Goal: Information Seeking & Learning: Learn about a topic

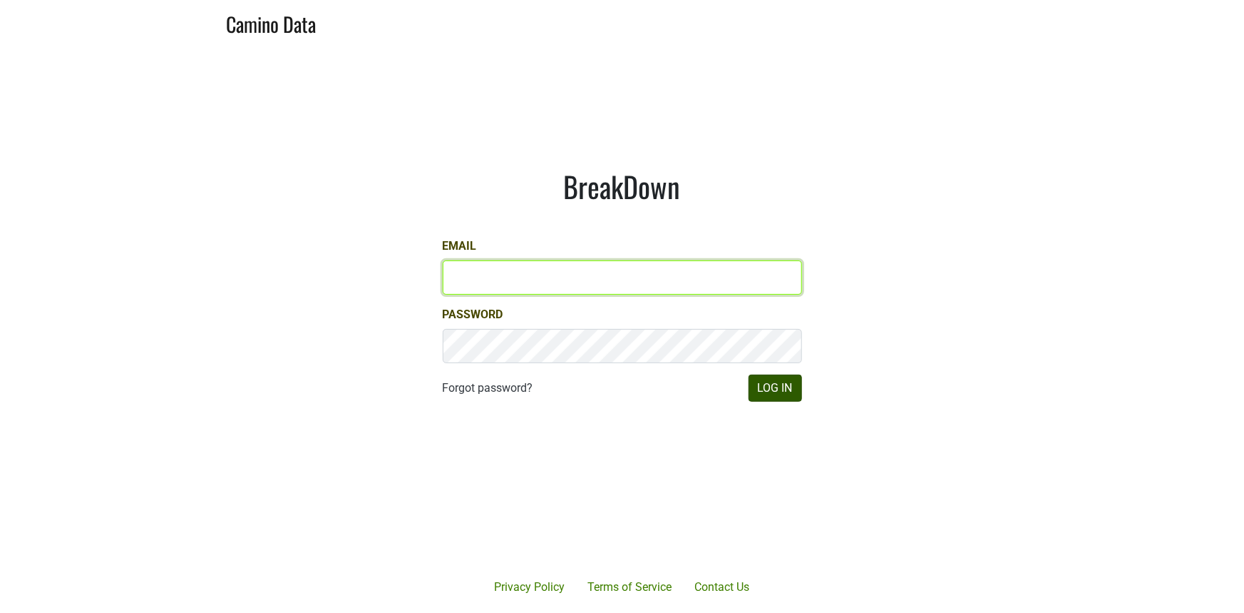
type input "[PERSON_NAME][EMAIL_ADDRESS][DOMAIN_NAME]"
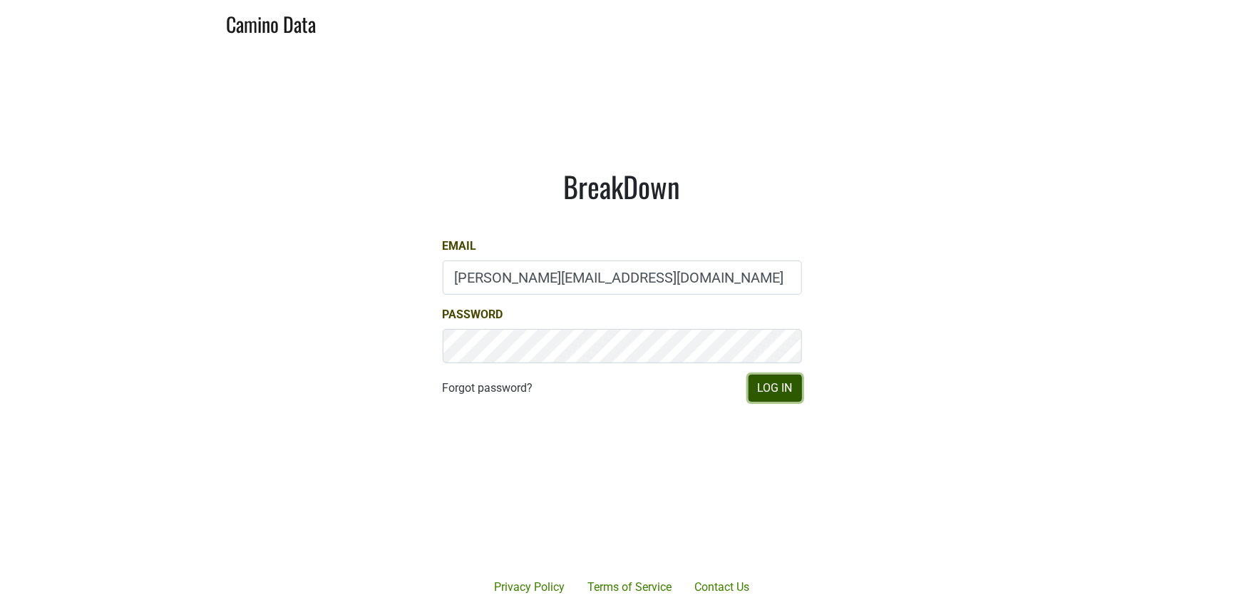
click at [782, 396] on button "Log In" at bounding box center [775, 387] width 53 height 27
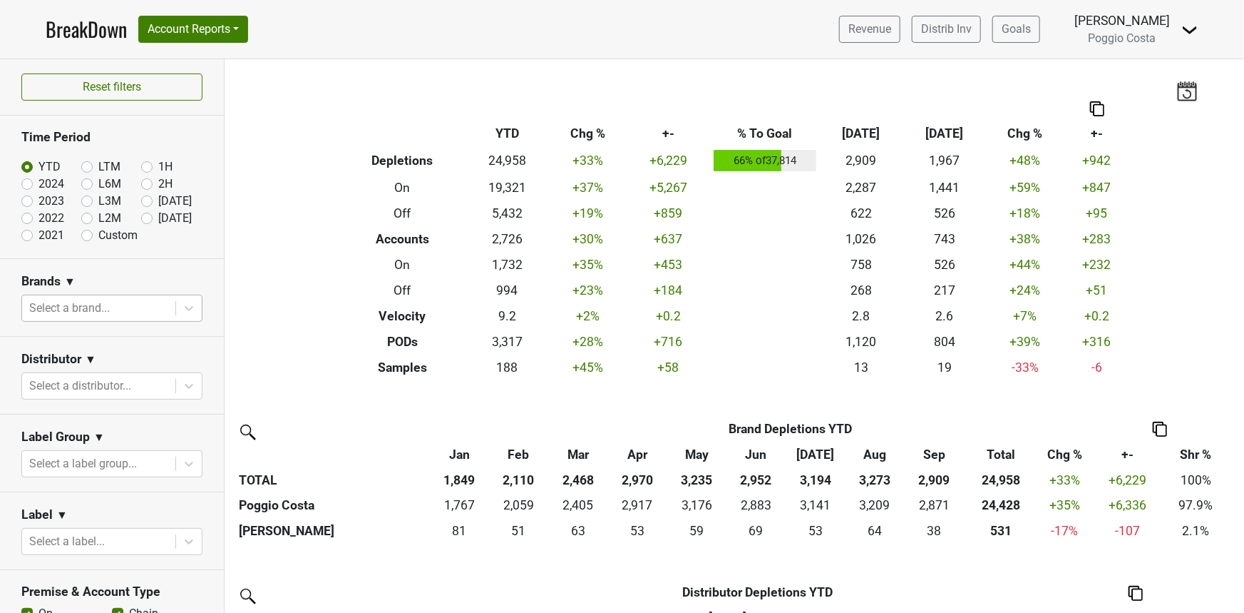
click at [93, 312] on div at bounding box center [98, 308] width 139 height 20
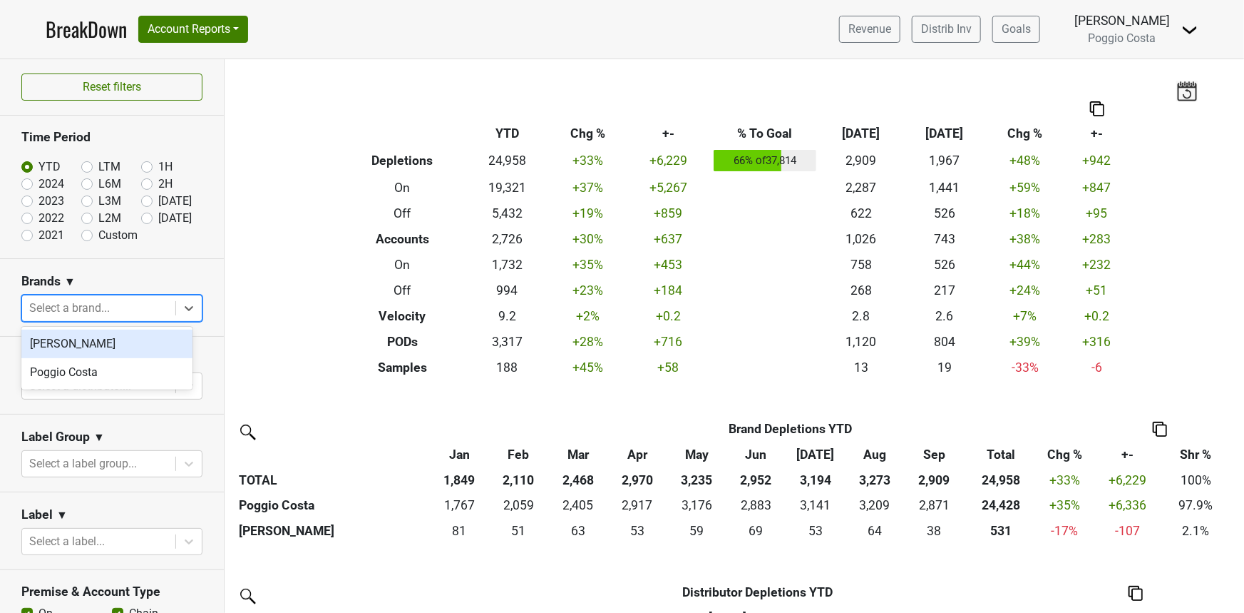
click at [93, 312] on div at bounding box center [98, 308] width 139 height 20
click at [88, 379] on div at bounding box center [98, 386] width 139 height 20
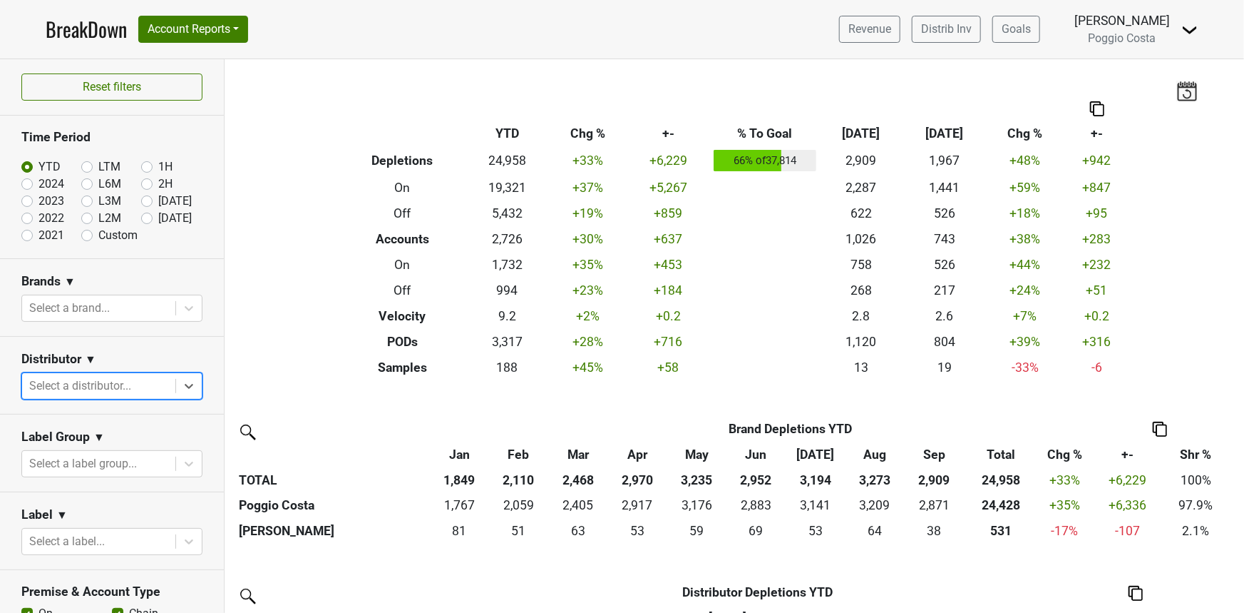
click at [88, 379] on div at bounding box center [98, 386] width 139 height 20
click at [92, 443] on div "Label Group ▼" at bounding box center [111, 439] width 181 height 21
click at [91, 468] on div at bounding box center [98, 464] width 139 height 20
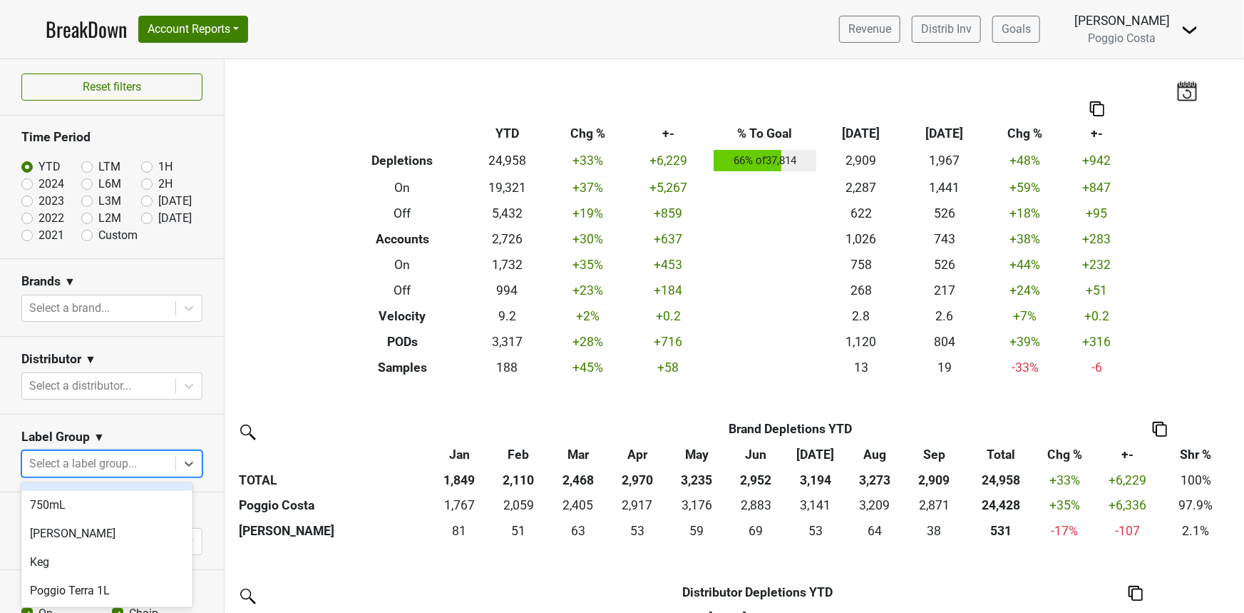
scroll to position [21, 0]
click at [61, 586] on div "Poggio Terra 1L" at bounding box center [106, 592] width 171 height 29
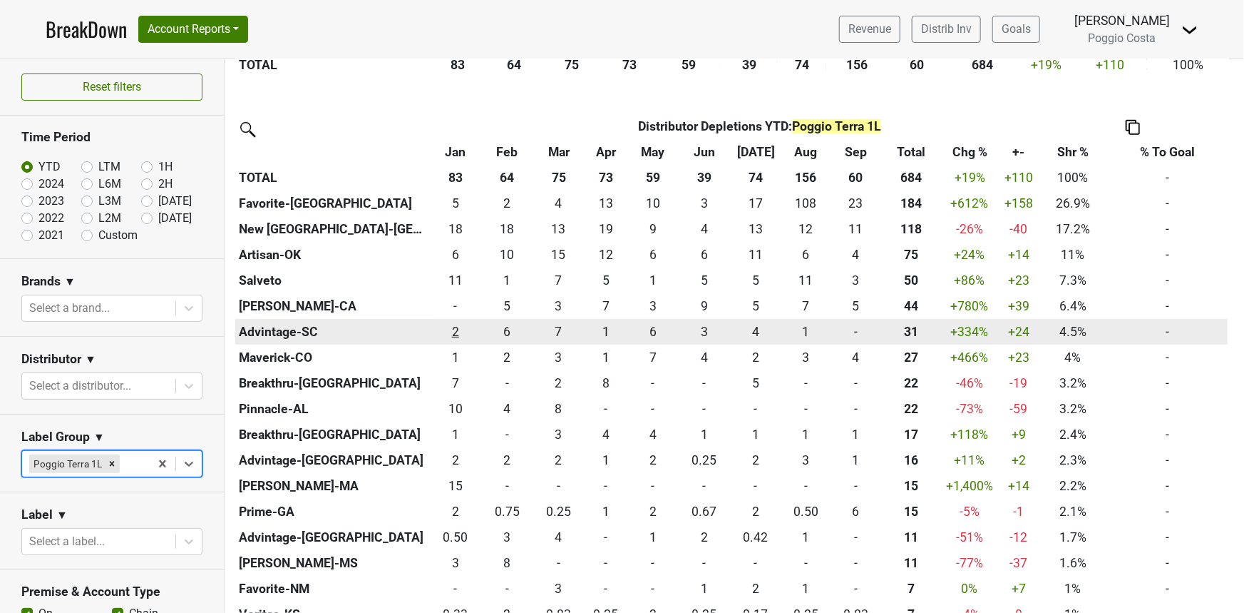
scroll to position [486, 0]
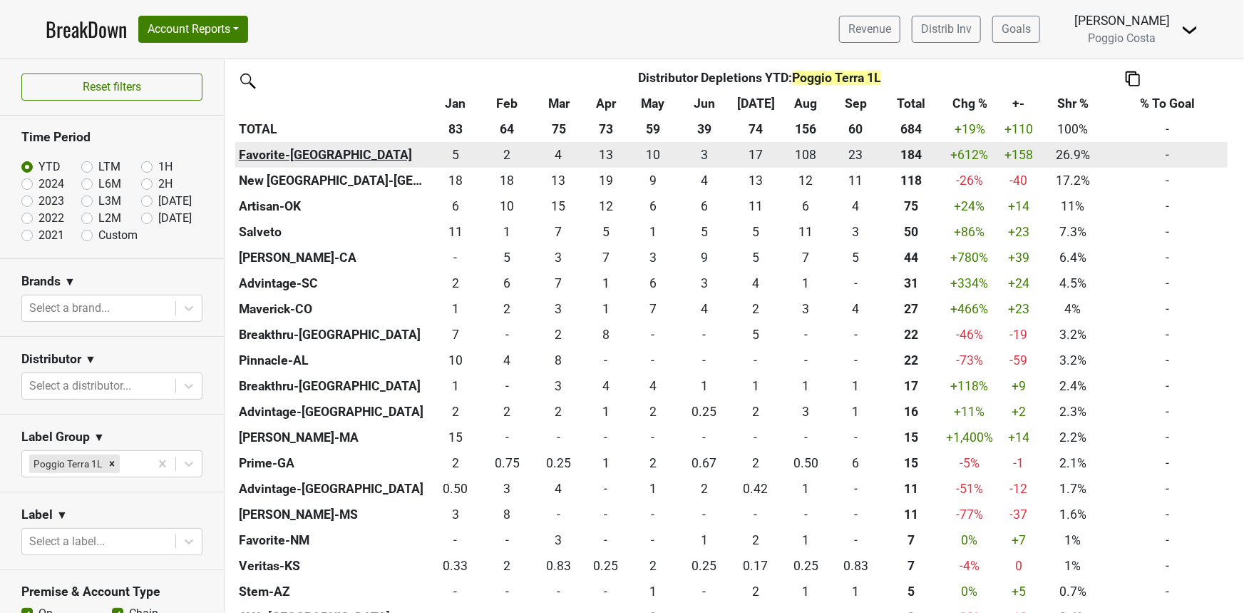
click at [286, 151] on th "Favorite-[GEOGRAPHIC_DATA]" at bounding box center [332, 155] width 195 height 26
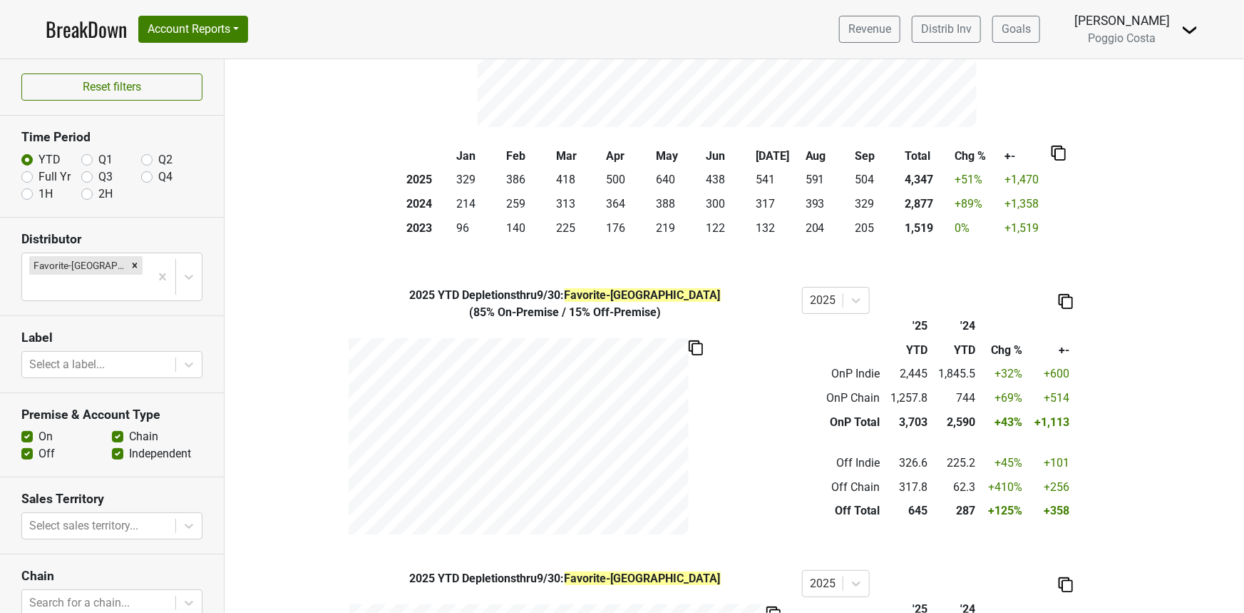
scroll to position [230, 0]
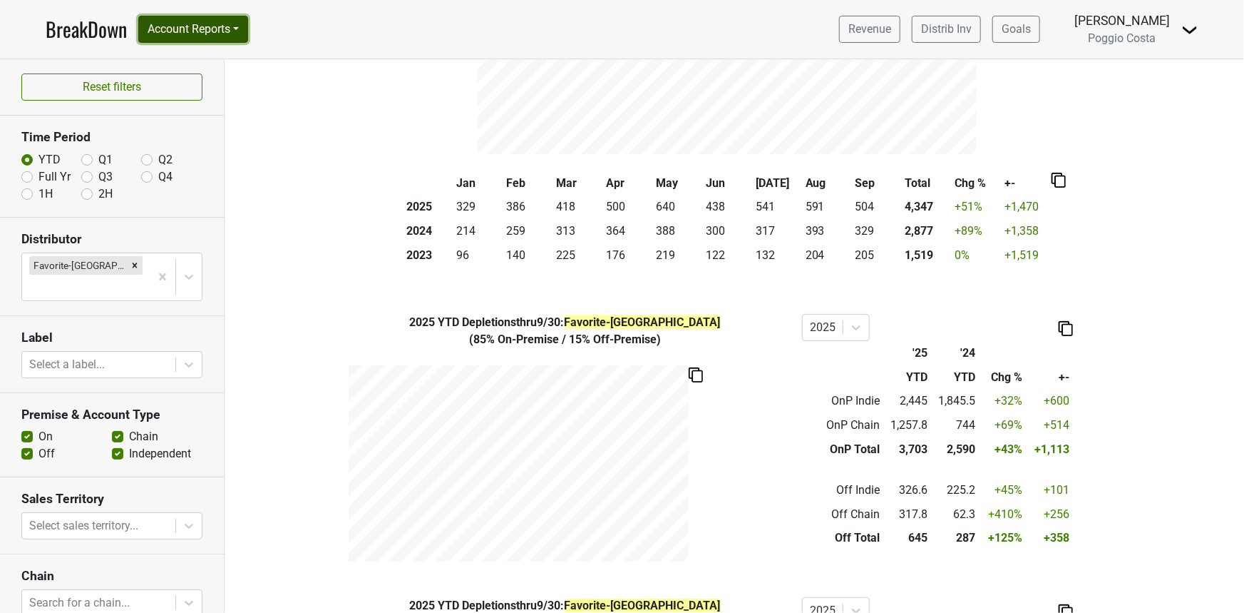
click at [184, 20] on button "Account Reports" at bounding box center [193, 29] width 110 height 27
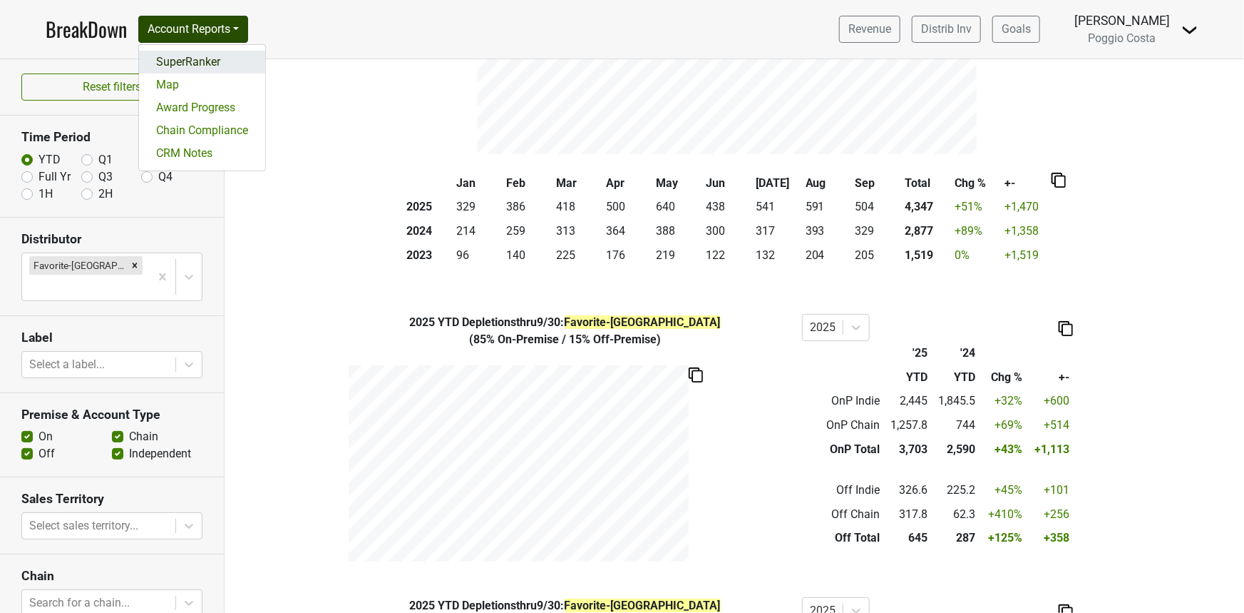
click at [200, 57] on link "SuperRanker" at bounding box center [202, 62] width 126 height 23
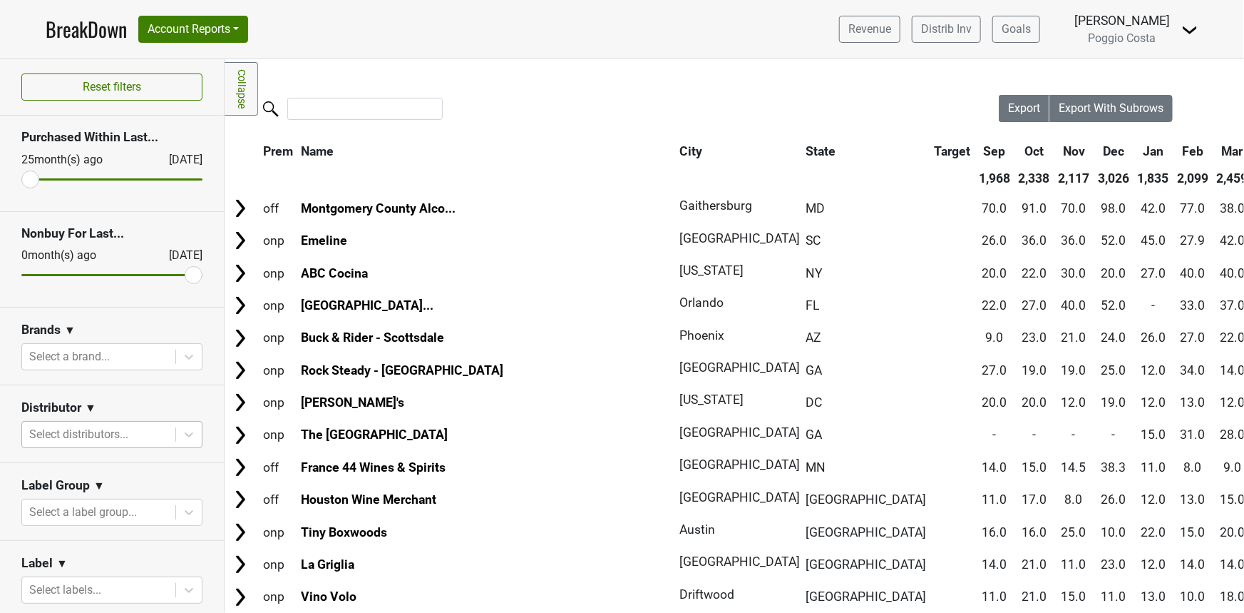
click at [98, 440] on div at bounding box center [98, 434] width 139 height 20
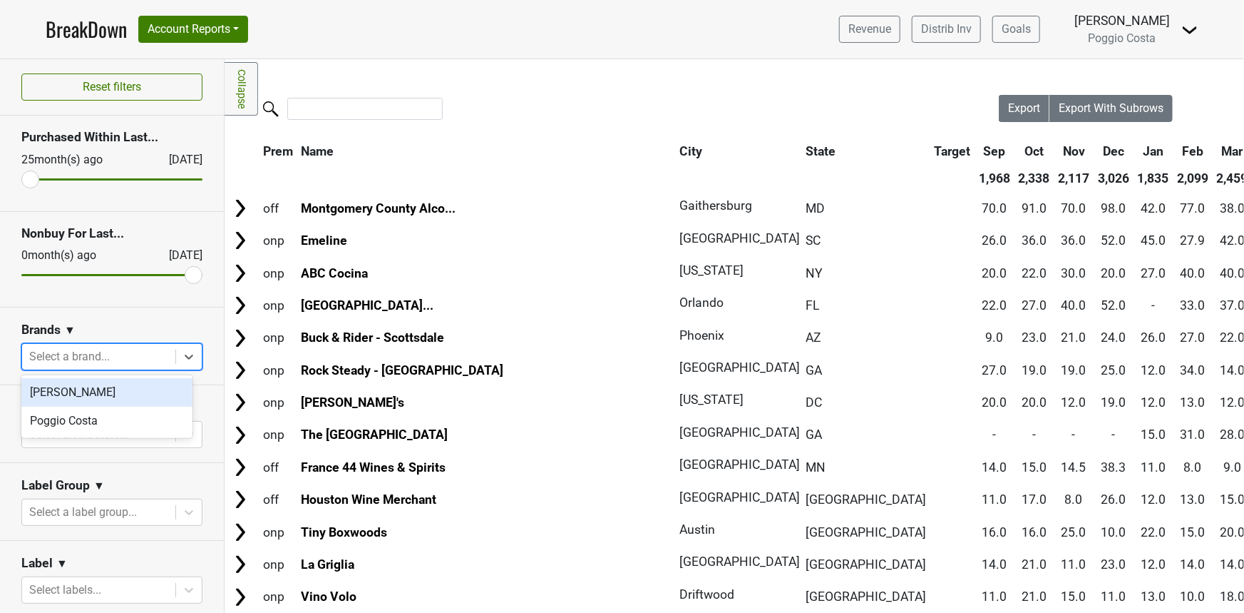
click at [87, 364] on div at bounding box center [98, 357] width 139 height 20
click at [85, 364] on div at bounding box center [98, 357] width 139 height 20
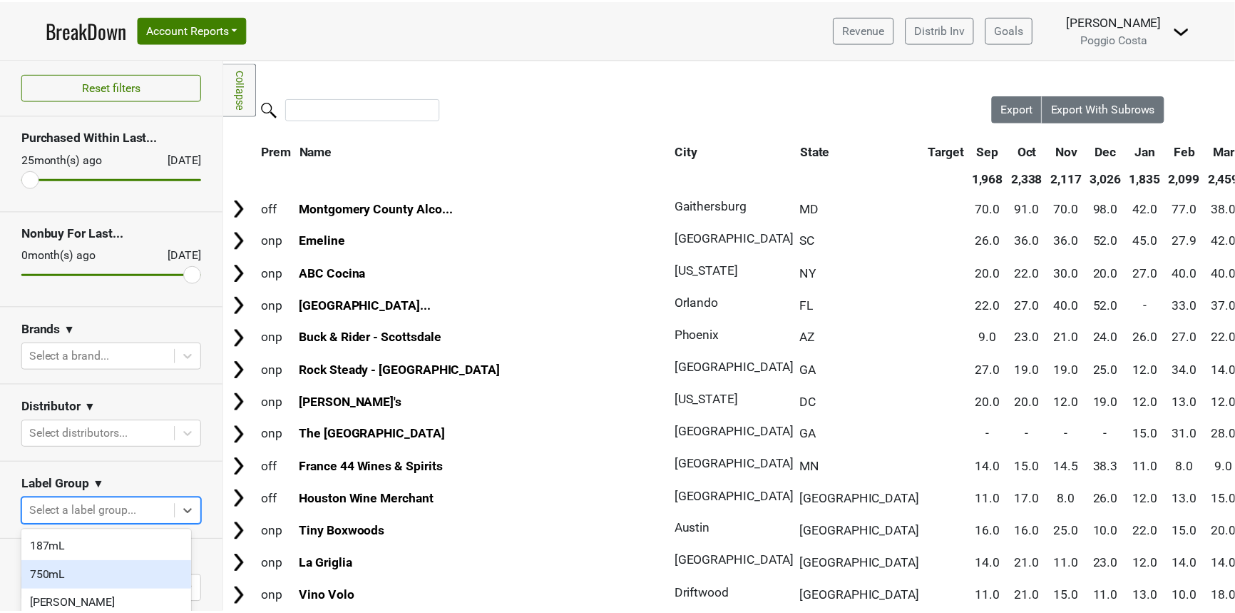
scroll to position [66, 0]
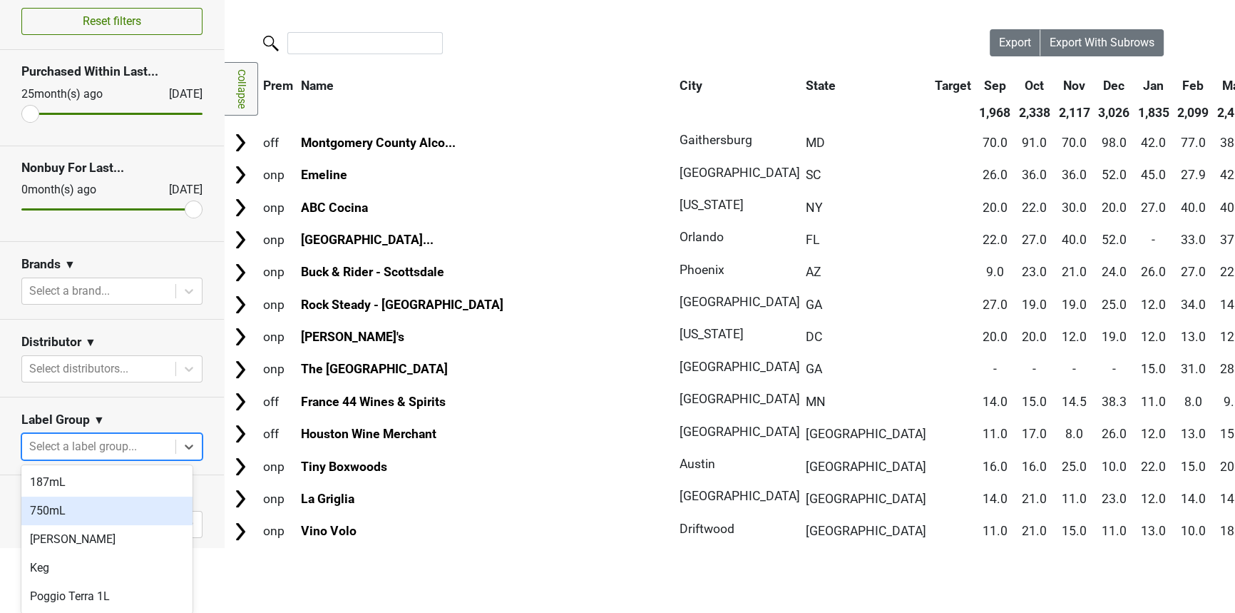
click at [64, 497] on body "BreakDown Account Reports SuperRanker Map Award Progress Chain Compliance CRM N…" at bounding box center [617, 240] width 1235 height 613
click at [126, 588] on div "Poggio Terra 1L" at bounding box center [106, 596] width 171 height 29
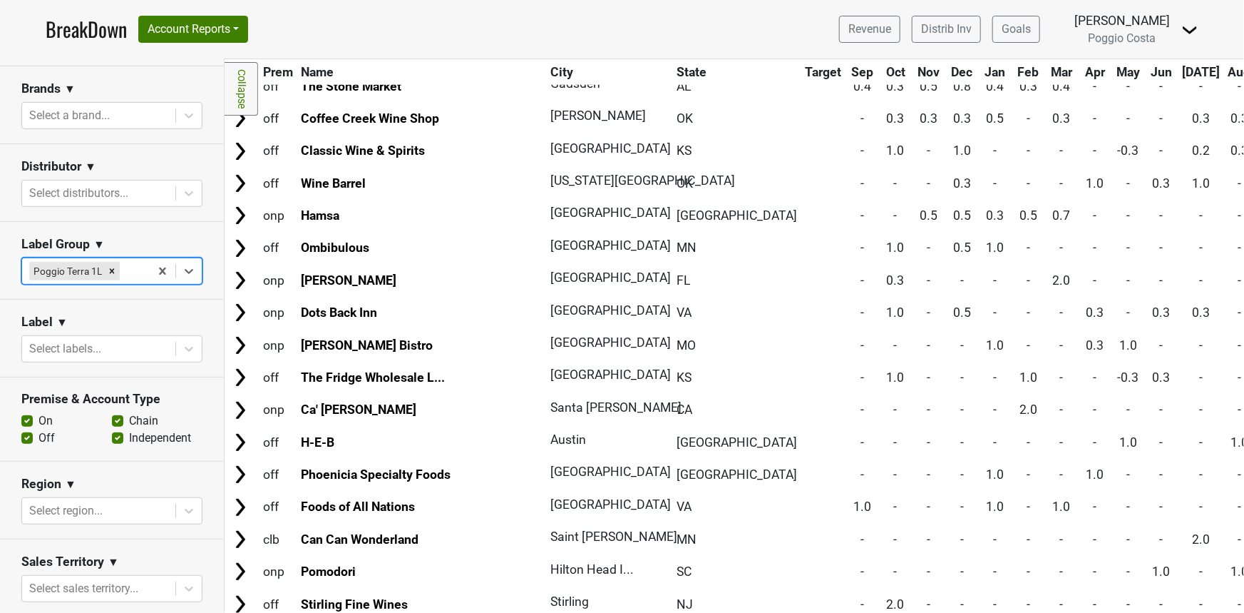
scroll to position [248, 0]
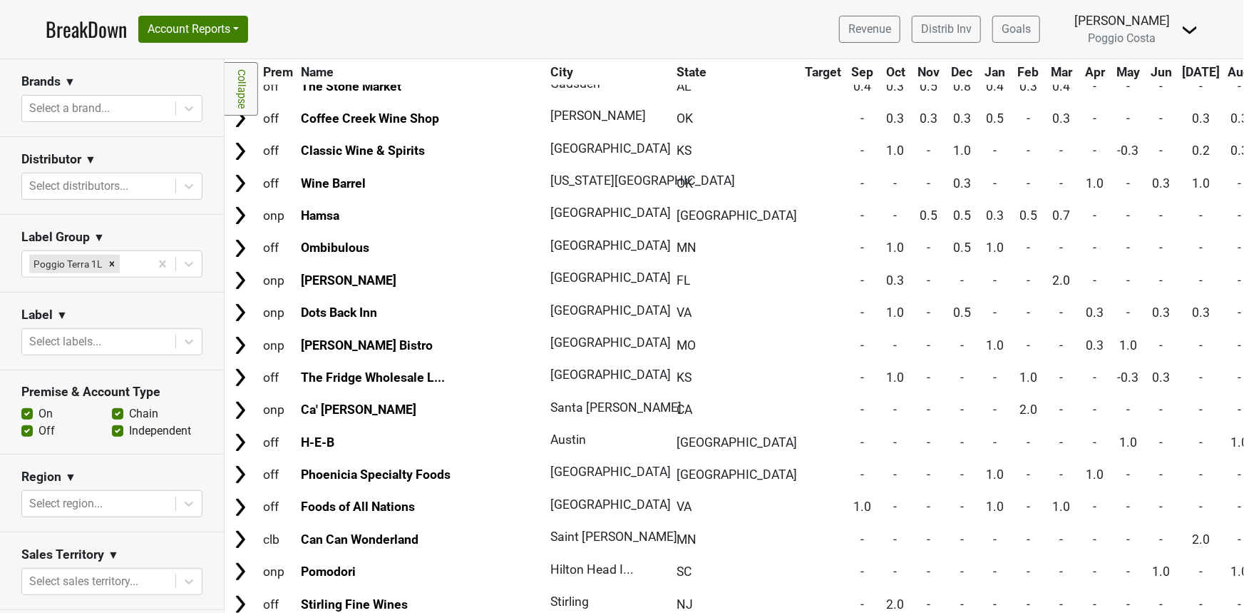
click at [39, 416] on label "On" at bounding box center [46, 413] width 14 height 17
click at [26, 416] on input "On" at bounding box center [26, 412] width 11 height 14
checkbox input "false"
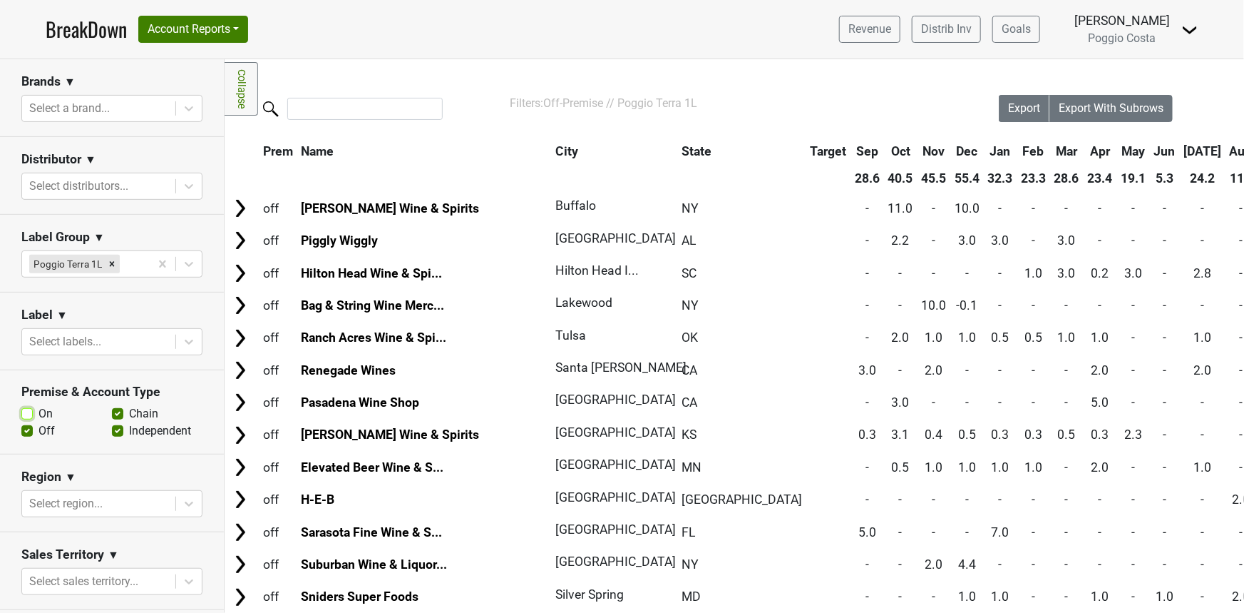
scroll to position [0, 0]
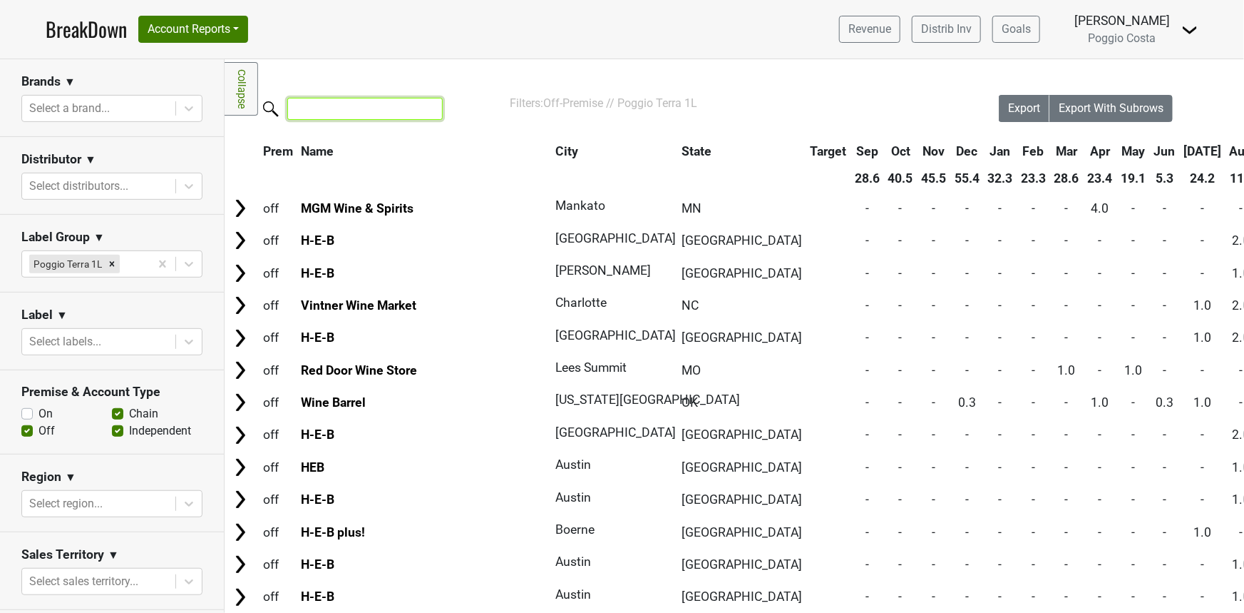
click at [369, 107] on input "search" at bounding box center [364, 109] width 155 height 22
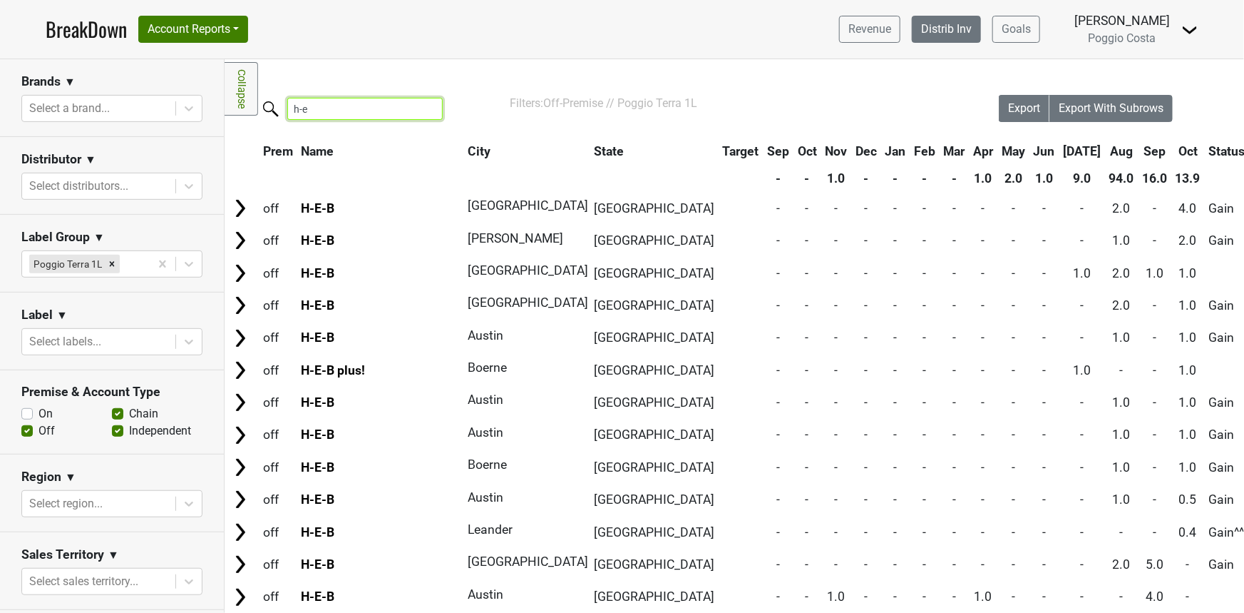
type input "h-e"
click at [968, 28] on link "Distrib Inv" at bounding box center [946, 29] width 69 height 27
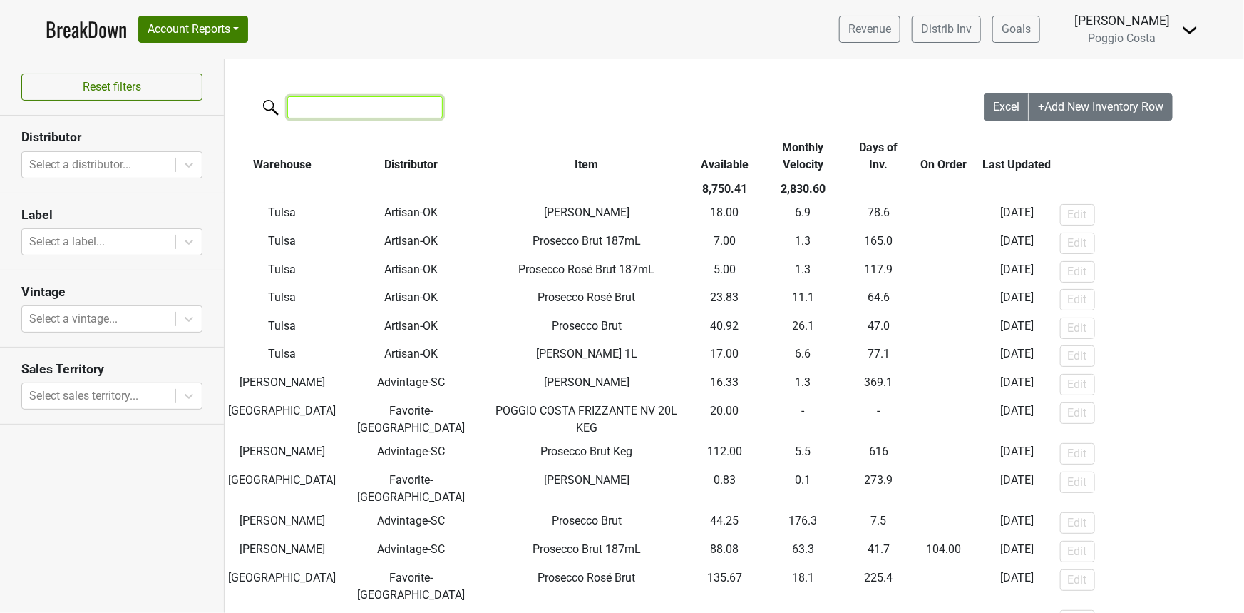
click at [327, 105] on input "search" at bounding box center [364, 107] width 155 height 22
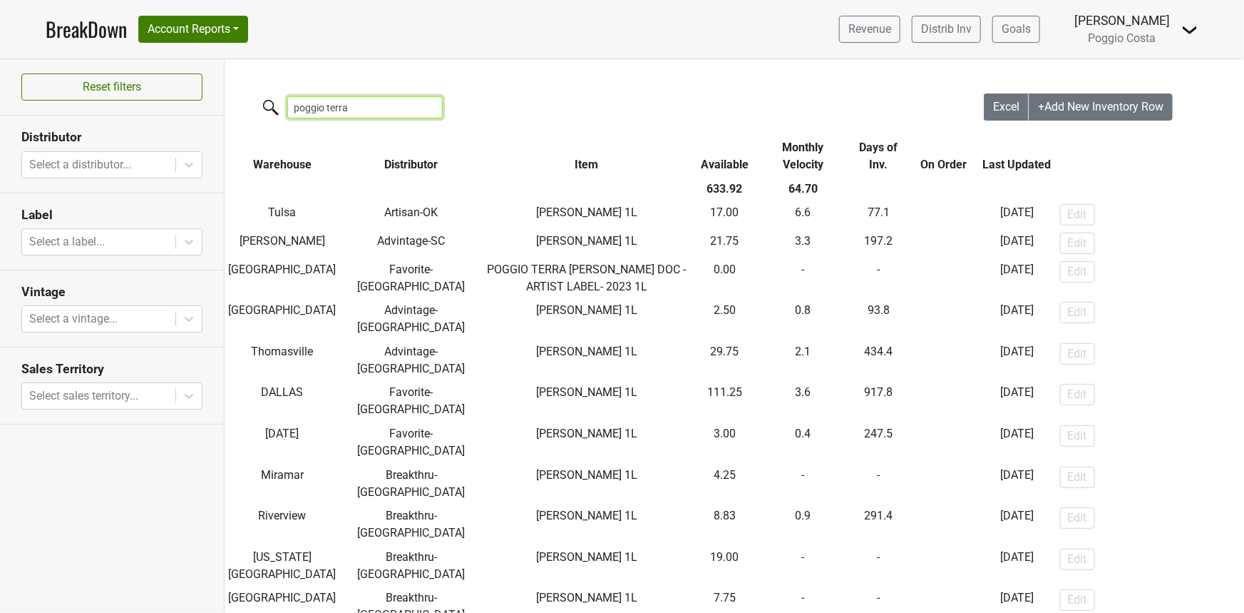
drag, startPoint x: 332, startPoint y: 103, endPoint x: 296, endPoint y: 88, distance: 39.3
click at [316, 100] on input "poggio terra" at bounding box center [364, 107] width 155 height 22
click at [414, 110] on input "poggio terra" at bounding box center [364, 107] width 155 height 22
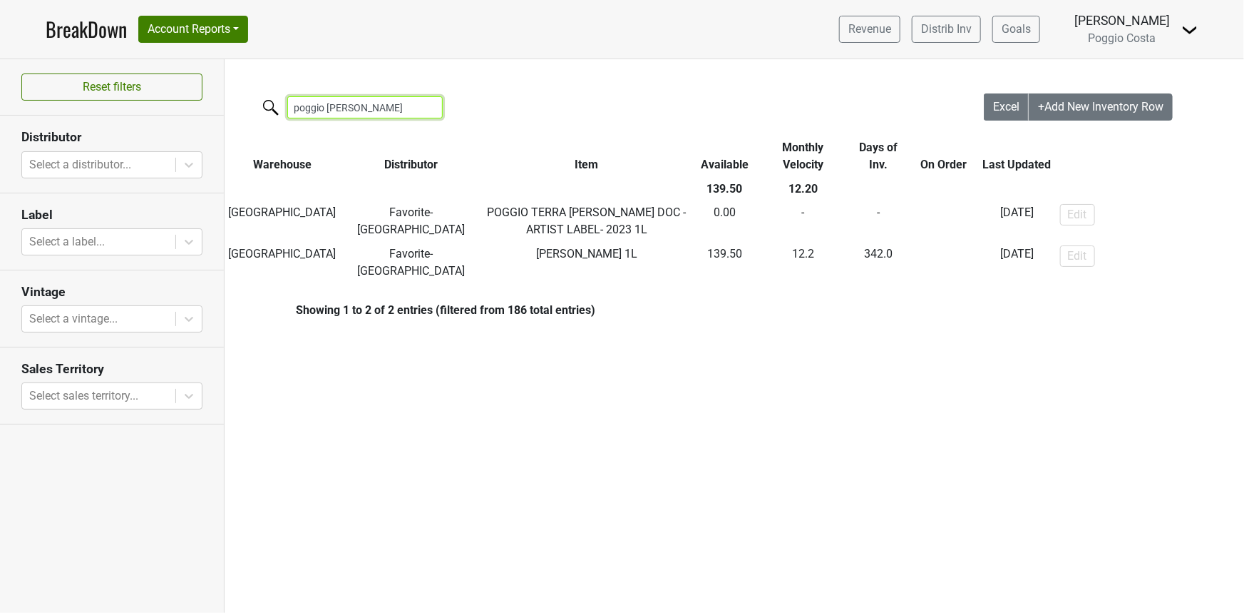
type input "poggio terra housto"
click at [431, 106] on input "poggio terra housto" at bounding box center [364, 107] width 155 height 22
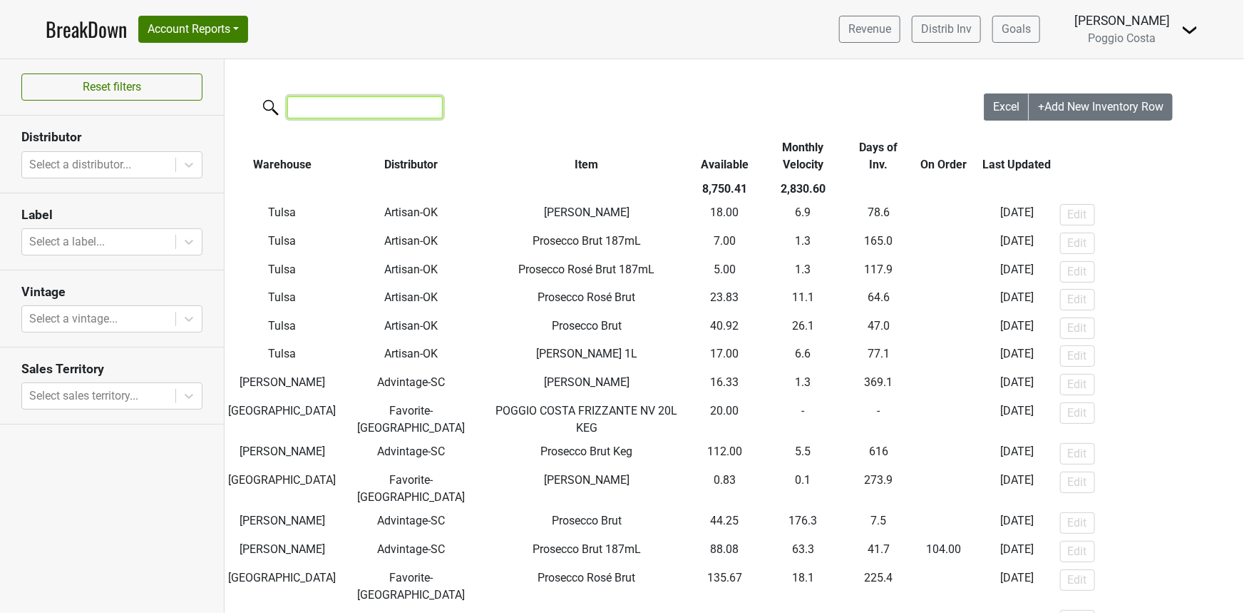
click at [332, 107] on input "search" at bounding box center [364, 107] width 155 height 22
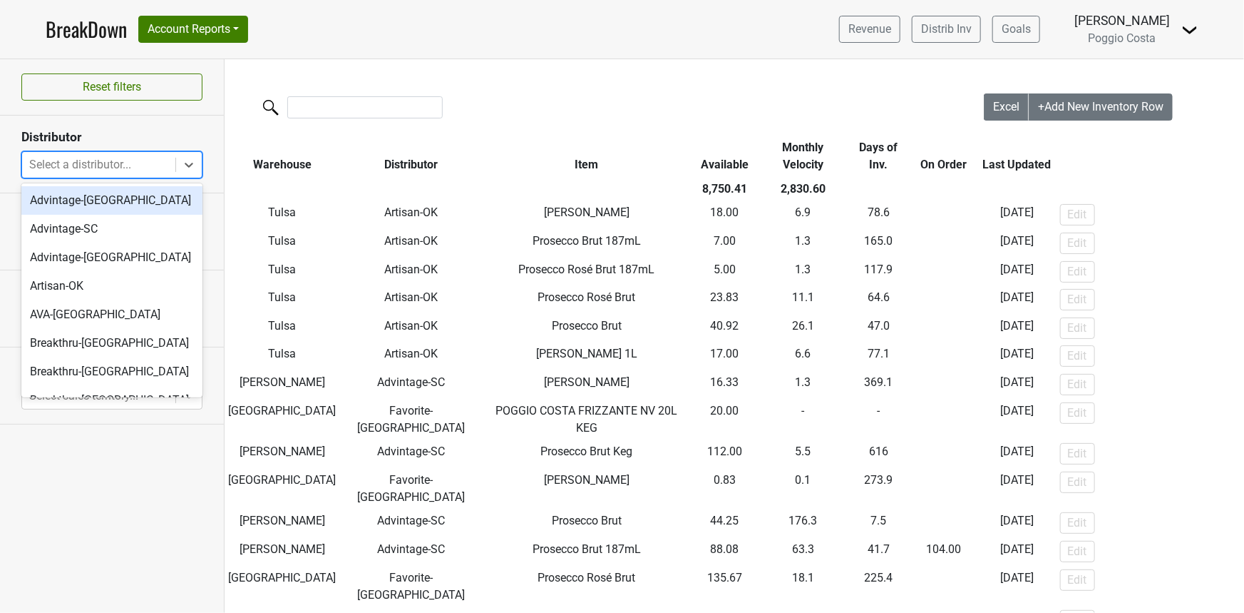
click at [114, 164] on div at bounding box center [98, 165] width 139 height 20
type input "fa"
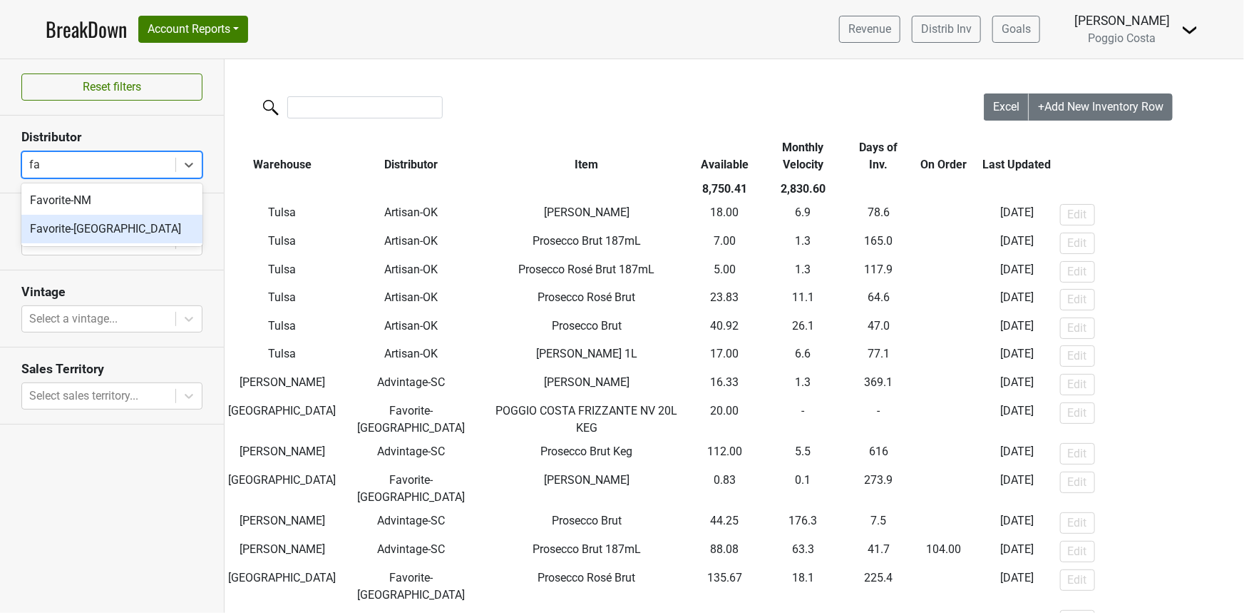
click at [61, 220] on div "Favorite-[GEOGRAPHIC_DATA]" at bounding box center [111, 229] width 181 height 29
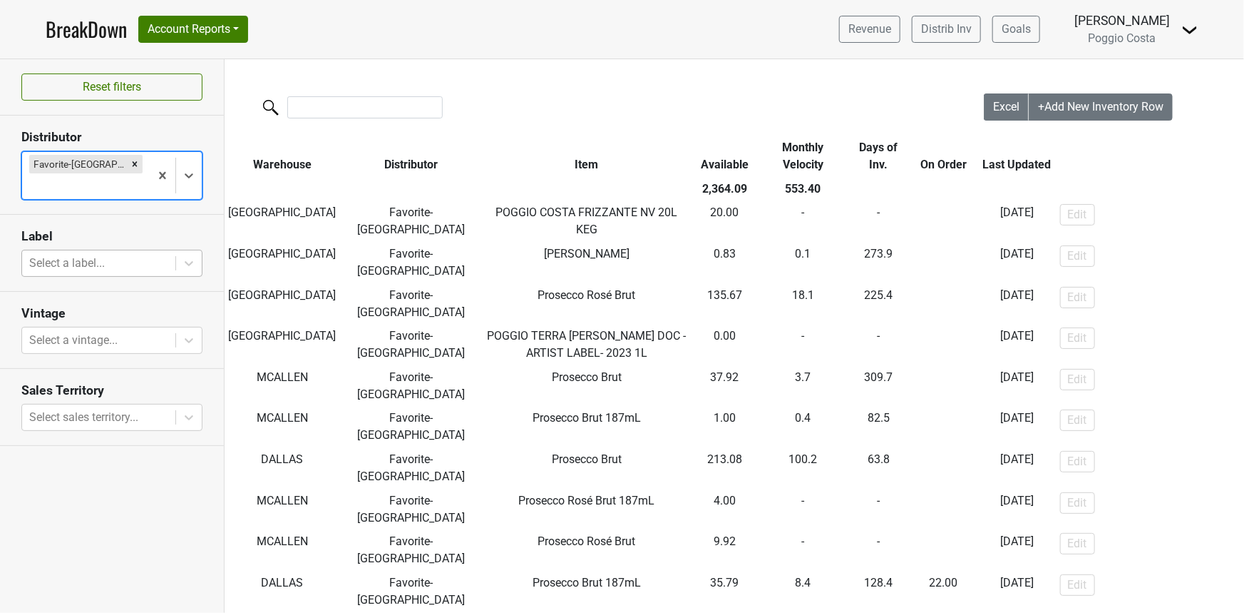
click at [72, 253] on div at bounding box center [98, 263] width 139 height 20
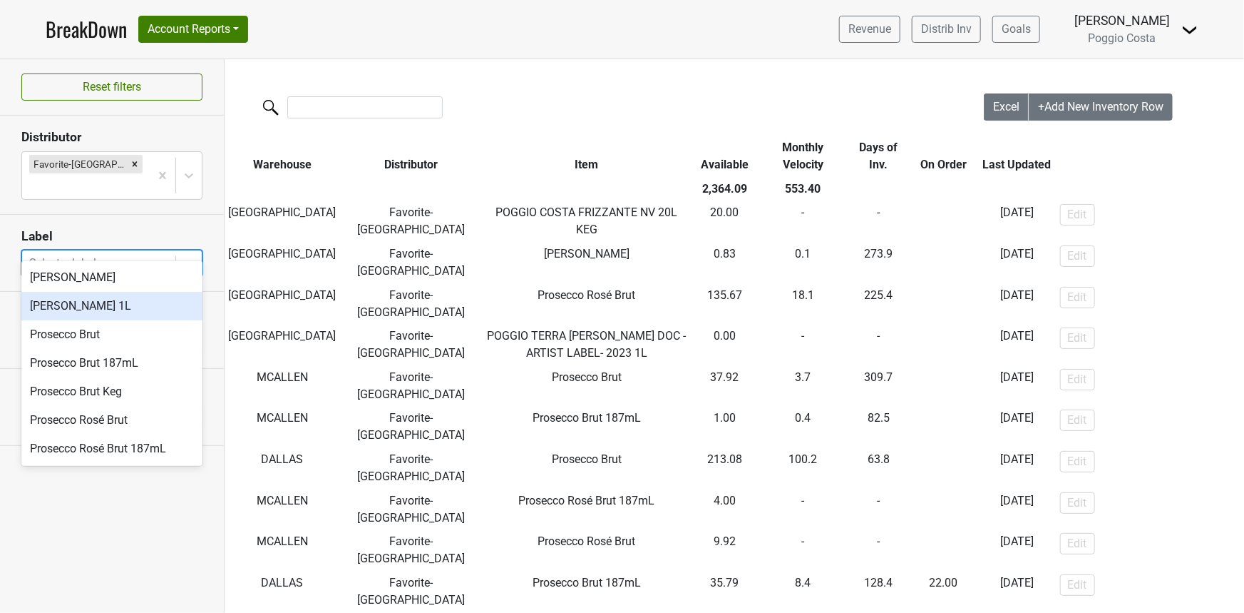
click at [135, 302] on div "Piemonte Barbera 1L" at bounding box center [111, 306] width 181 height 29
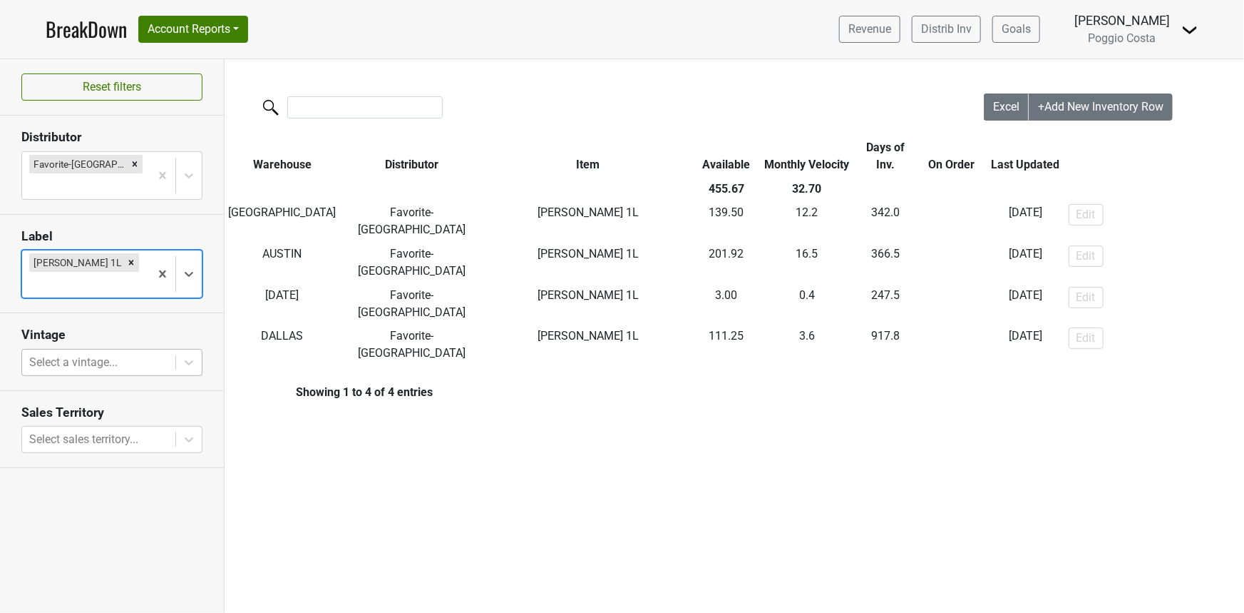
click at [136, 352] on div at bounding box center [98, 362] width 139 height 20
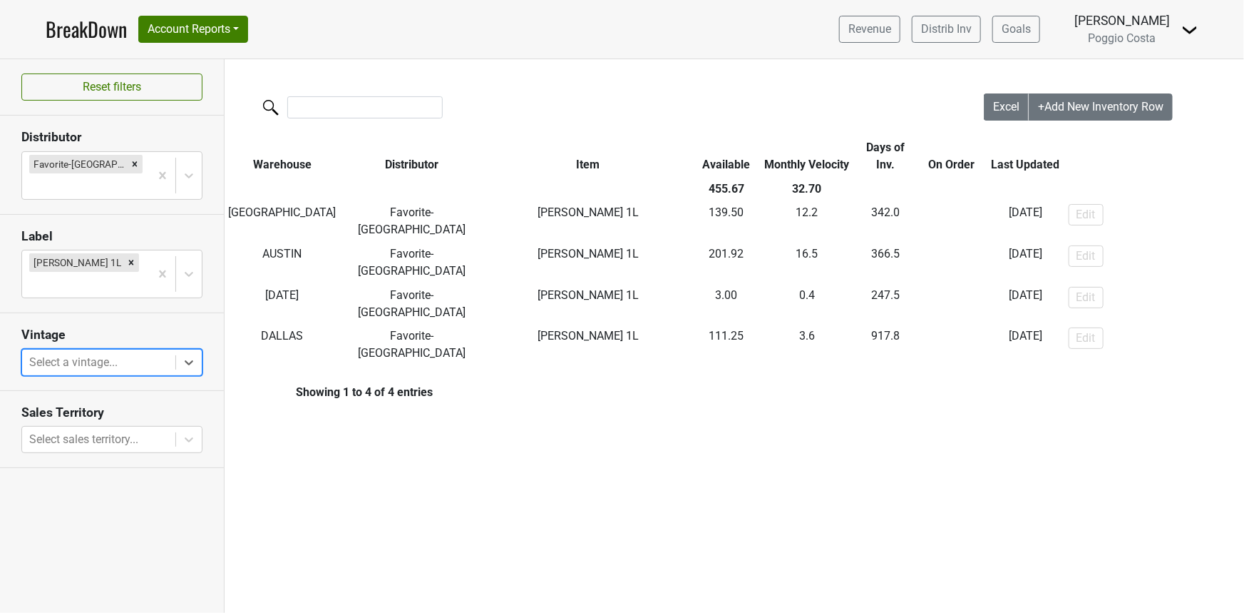
click at [136, 352] on div at bounding box center [98, 362] width 139 height 20
click at [190, 32] on button "Account Reports" at bounding box center [193, 29] width 110 height 27
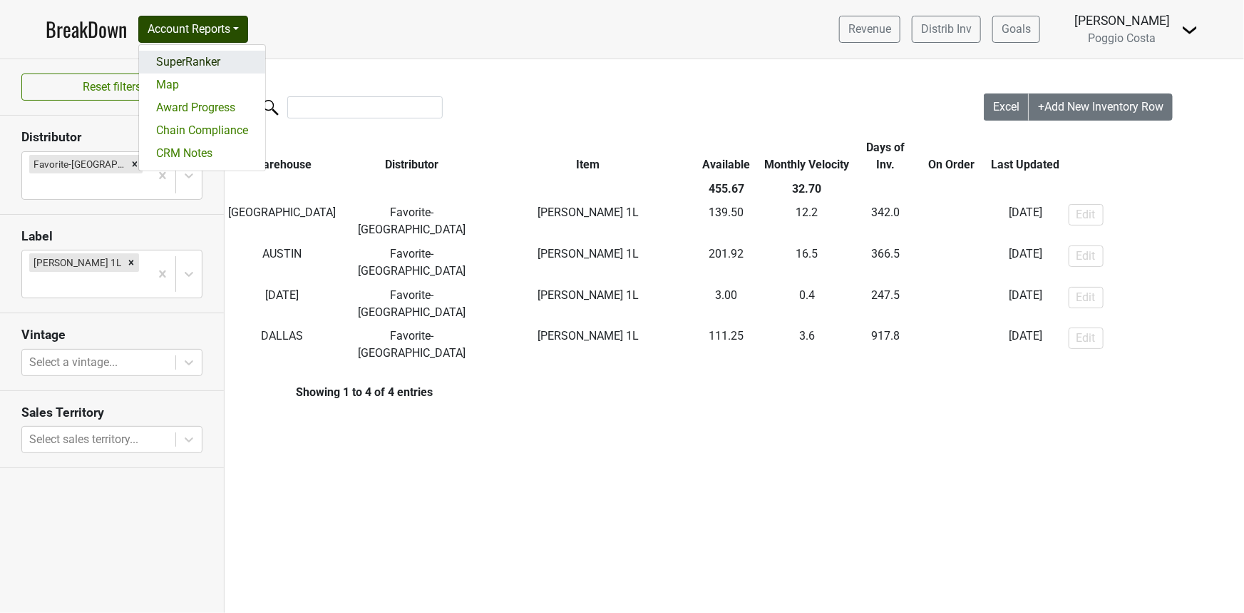
click at [191, 54] on link "SuperRanker" at bounding box center [202, 62] width 126 height 23
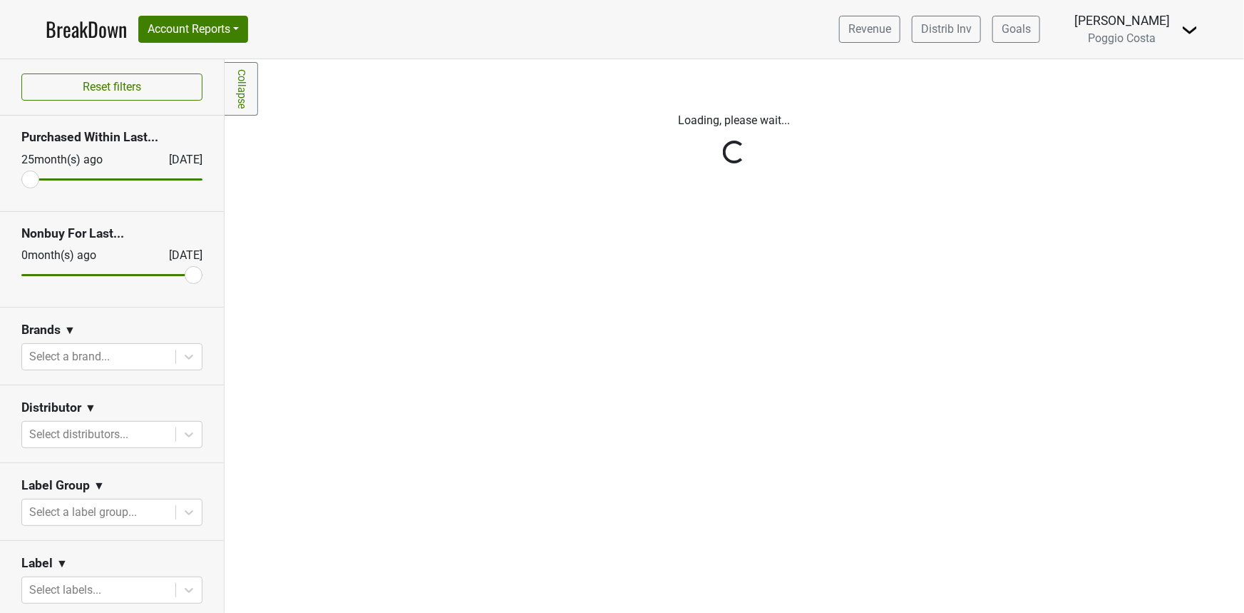
click at [96, 350] on div "Reset filters Purchased Within Last... [DATE] [DATE] Nonbuy For Last... [DATE] …" at bounding box center [112, 335] width 225 height 553
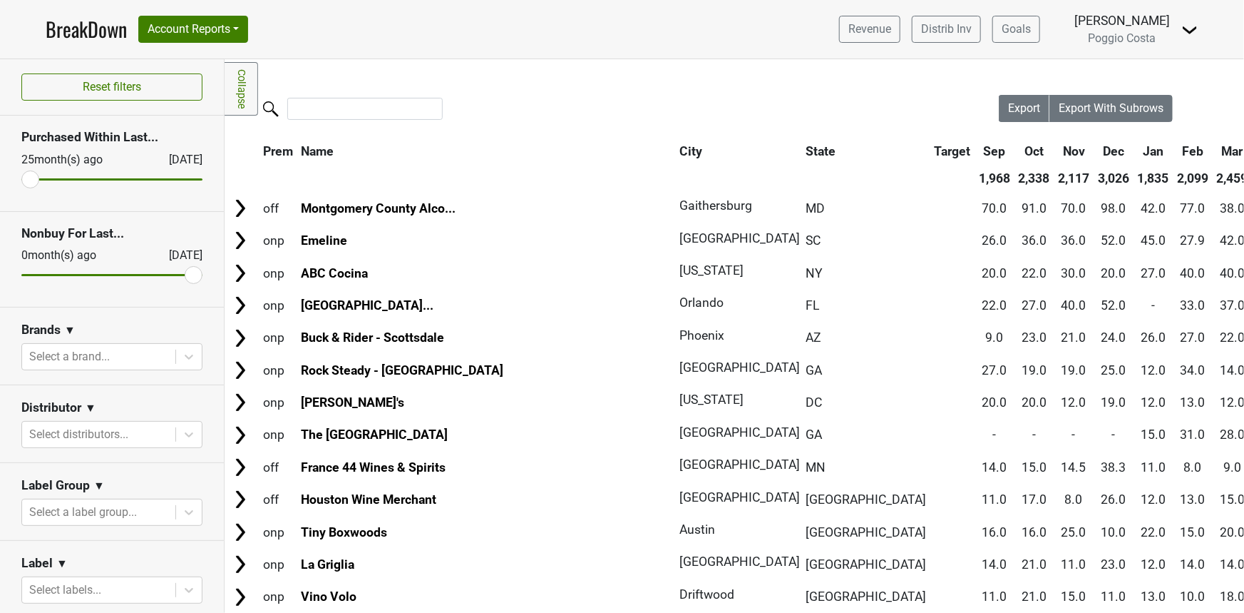
click at [96, 350] on div at bounding box center [98, 357] width 139 height 20
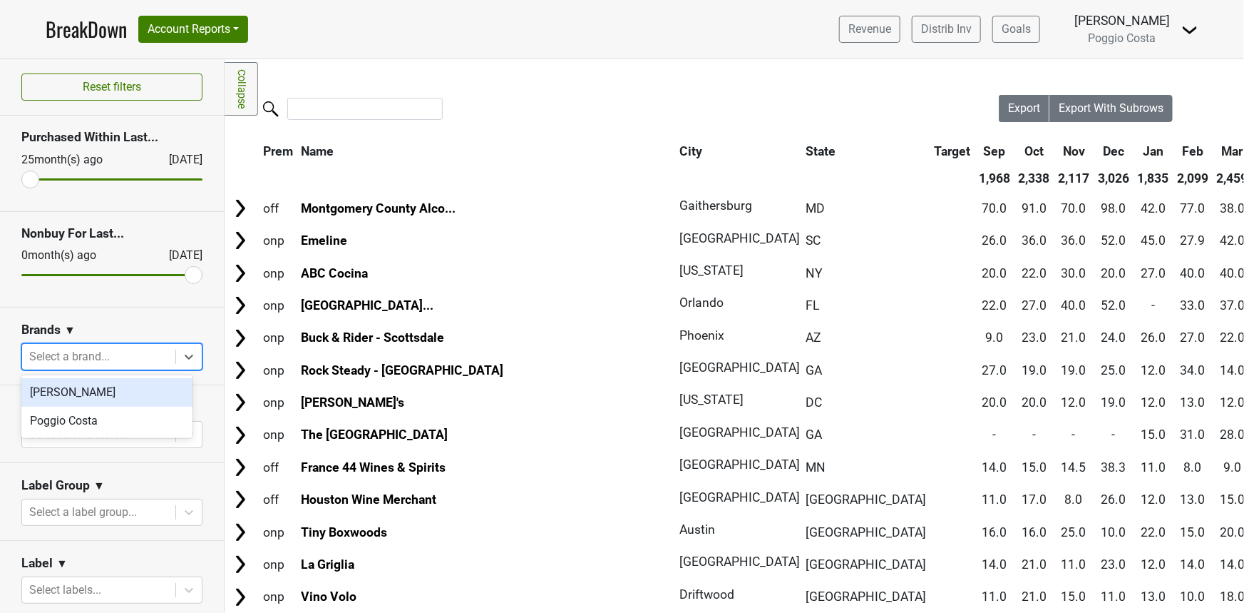
click at [88, 340] on div "Brands ▼" at bounding box center [111, 332] width 181 height 21
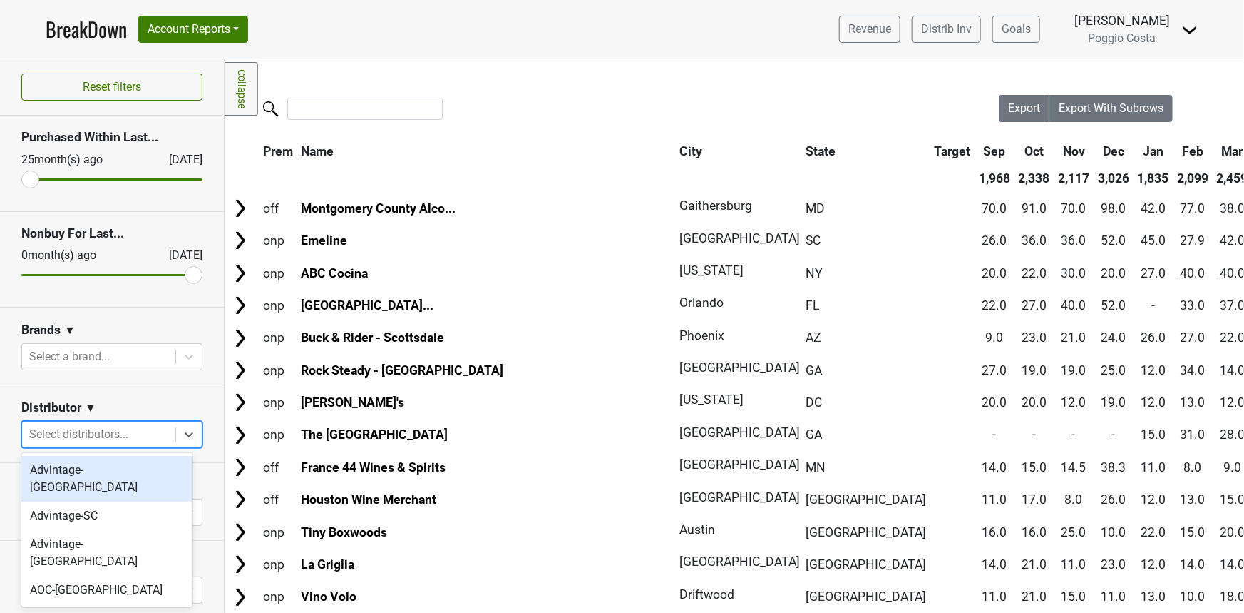
click at [92, 426] on div at bounding box center [98, 434] width 139 height 20
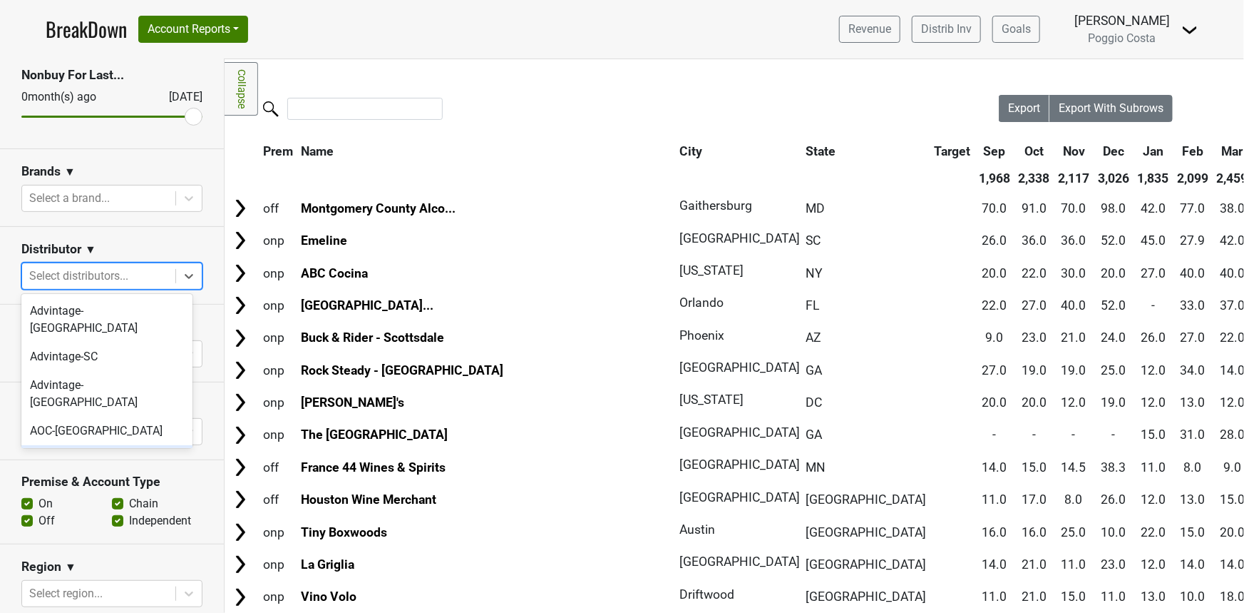
scroll to position [160, 0]
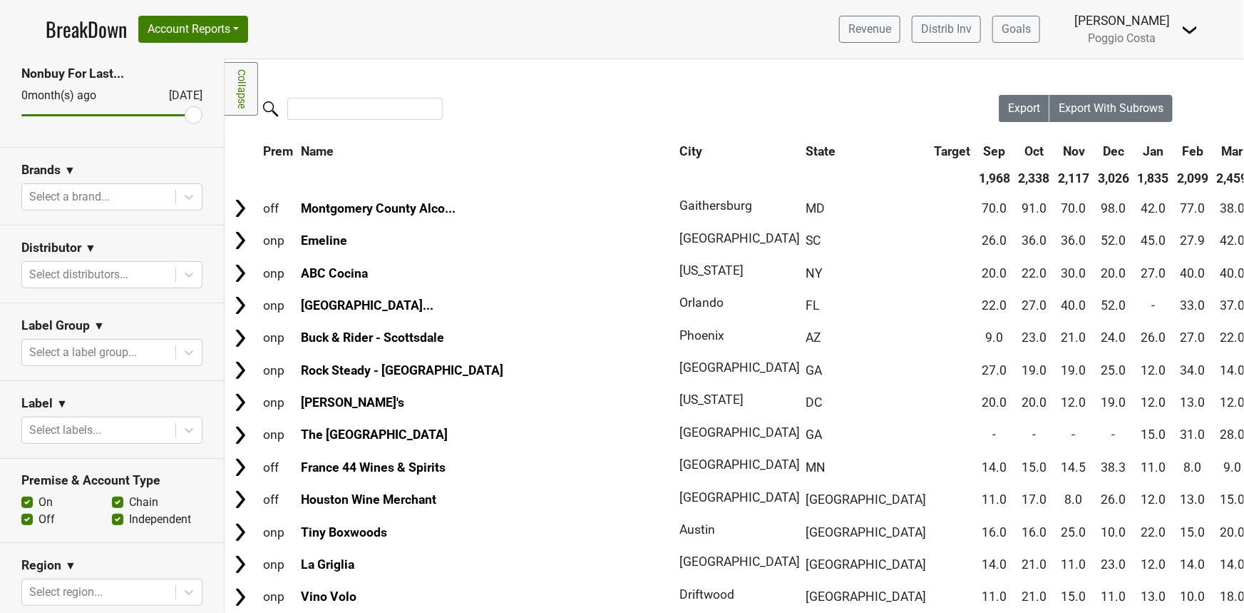
click at [118, 249] on div "Distributor ▼" at bounding box center [111, 250] width 181 height 21
click at [118, 250] on div "Distributor ▼" at bounding box center [111, 250] width 181 height 21
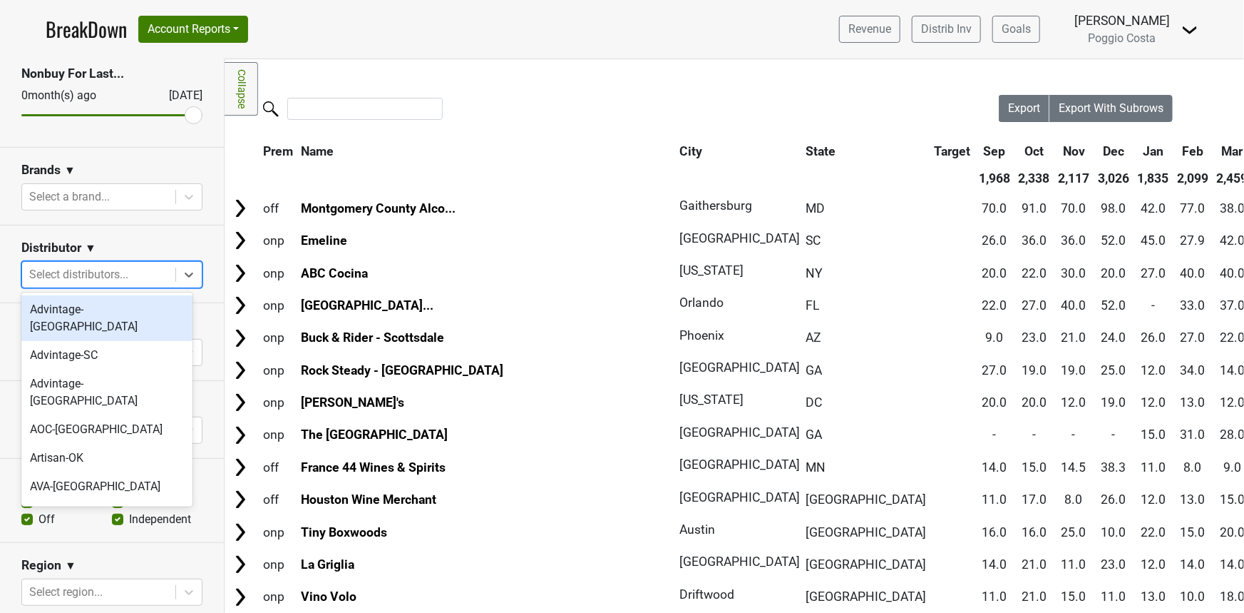
click at [133, 261] on div "Select distributors..." at bounding box center [111, 274] width 181 height 27
click at [133, 262] on div "Select distributors..." at bounding box center [98, 275] width 153 height 26
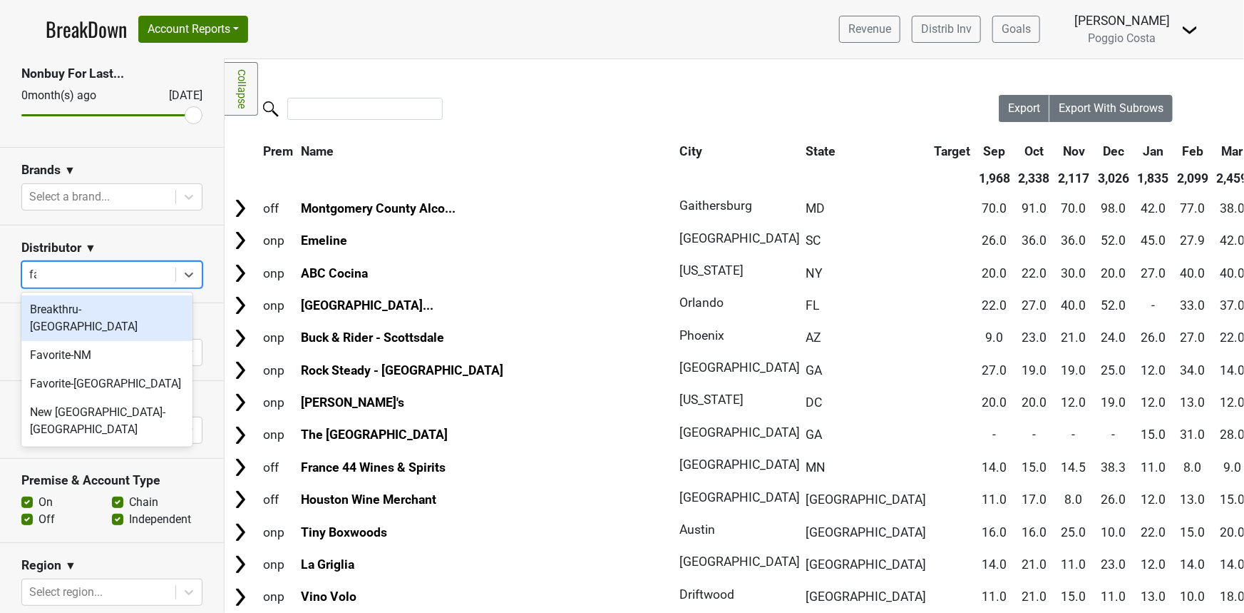
type input "fav"
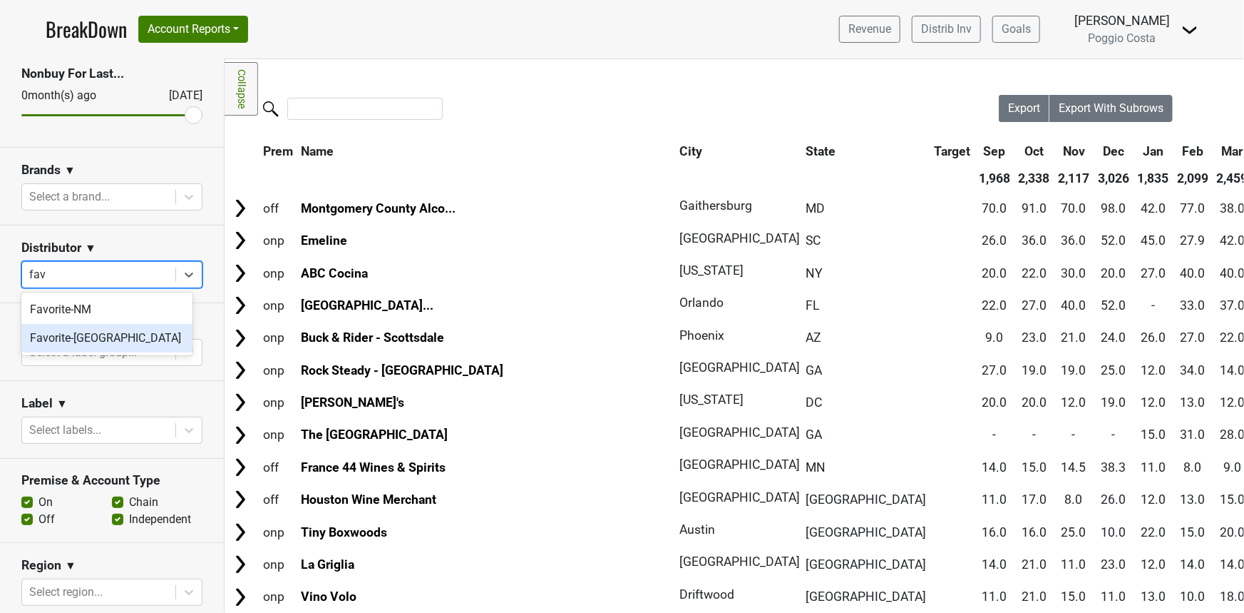
click at [108, 329] on div "Favorite-[GEOGRAPHIC_DATA]" at bounding box center [106, 338] width 171 height 29
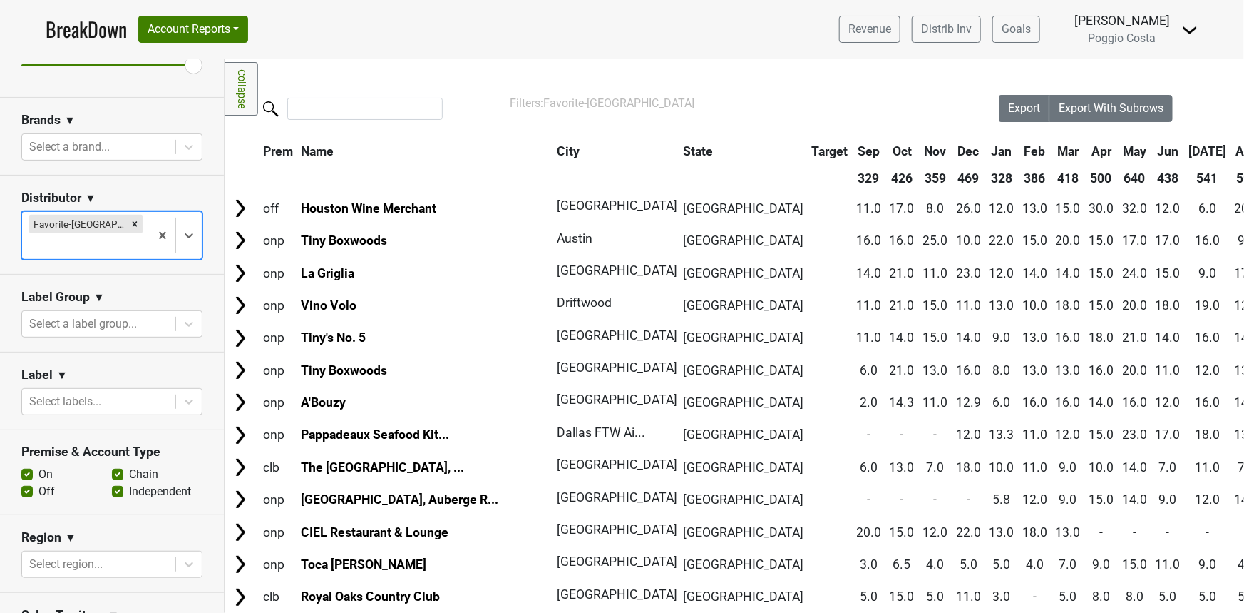
scroll to position [214, 0]
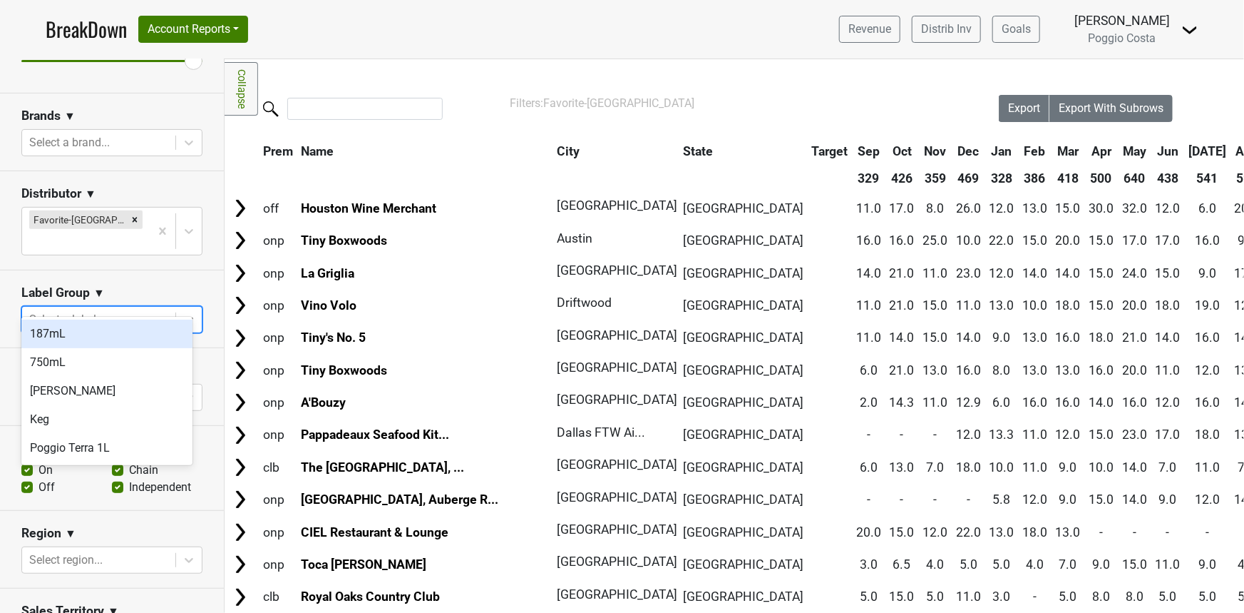
click at [56, 309] on div at bounding box center [98, 319] width 139 height 20
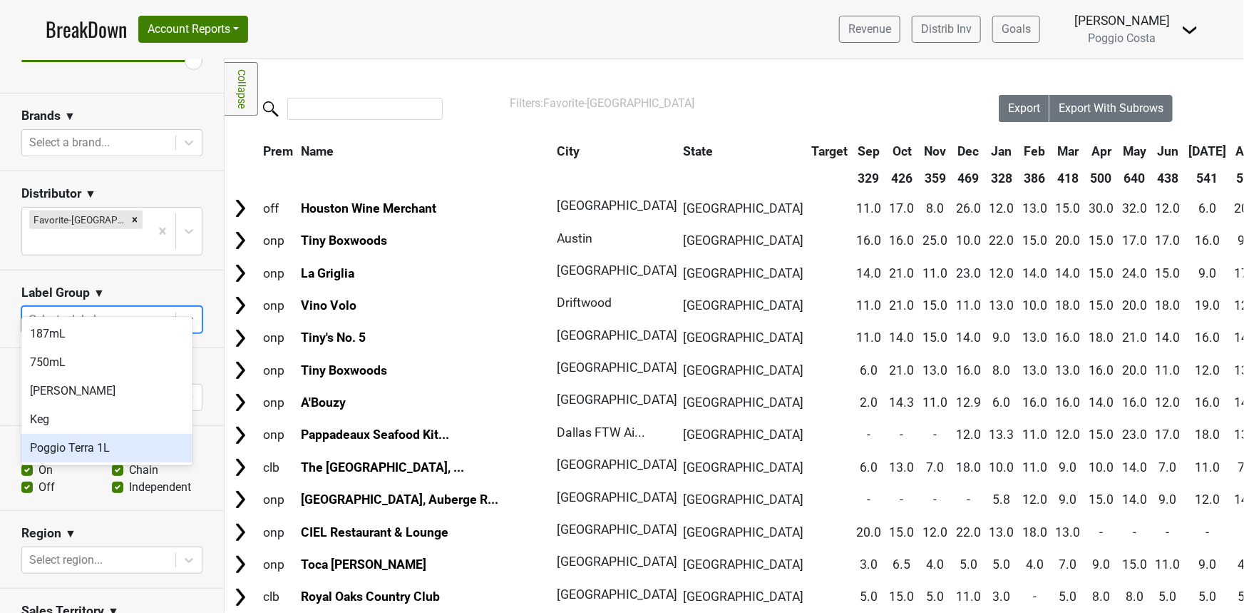
click at [71, 449] on div "Poggio Terra 1L" at bounding box center [106, 448] width 171 height 29
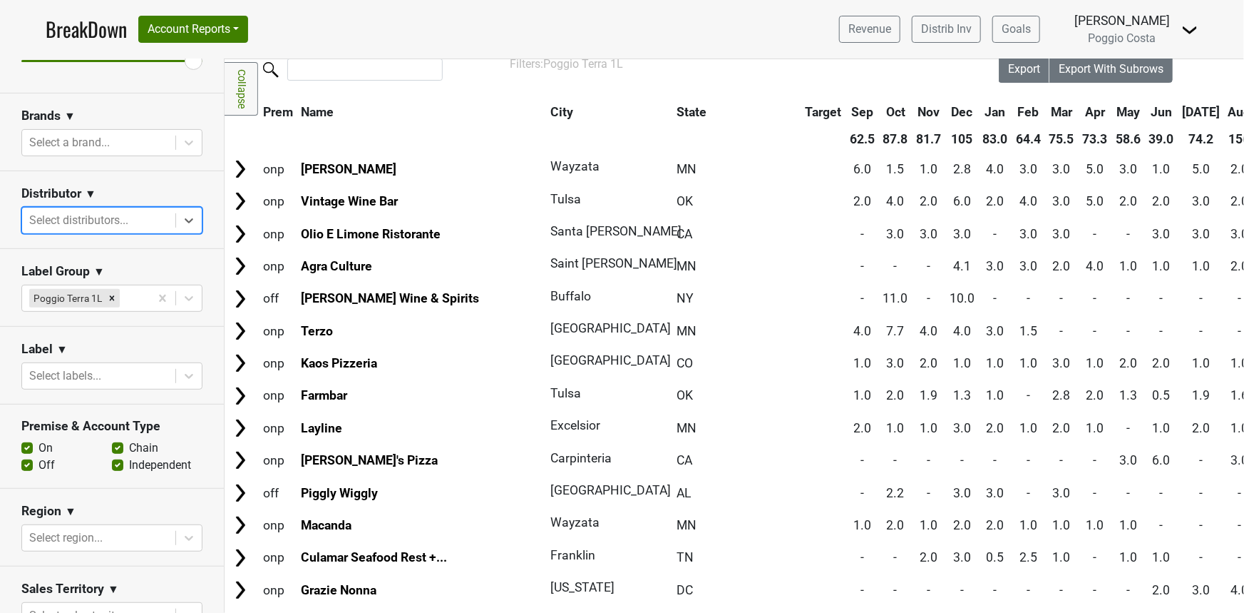
scroll to position [0, 0]
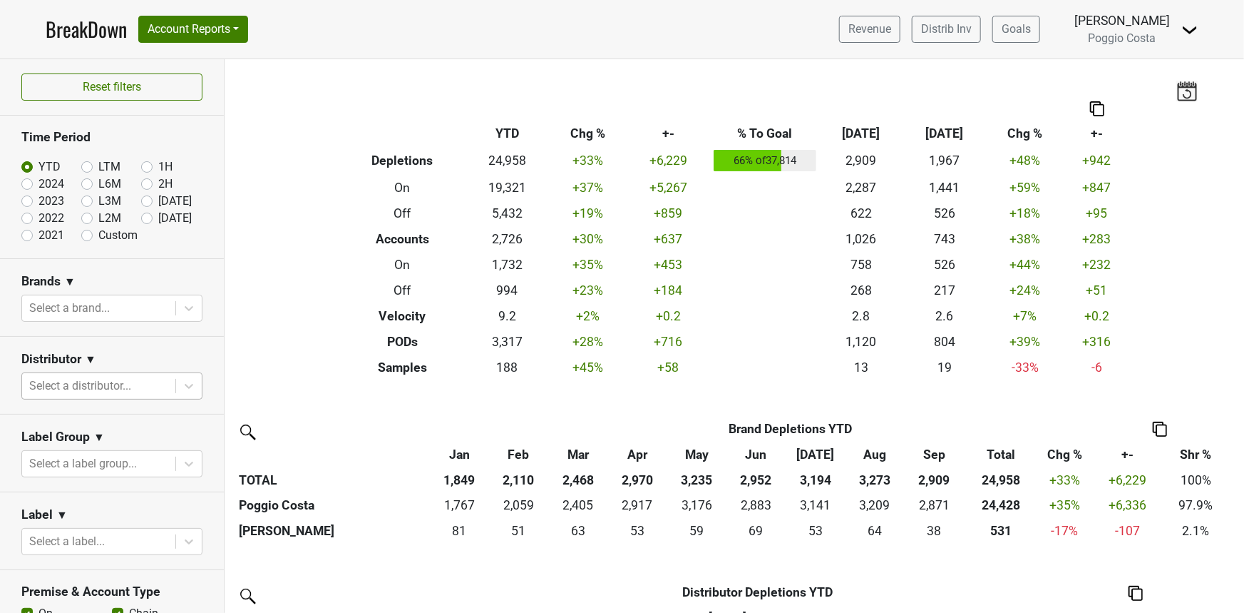
click at [64, 394] on div "Select a distributor..." at bounding box center [98, 386] width 153 height 26
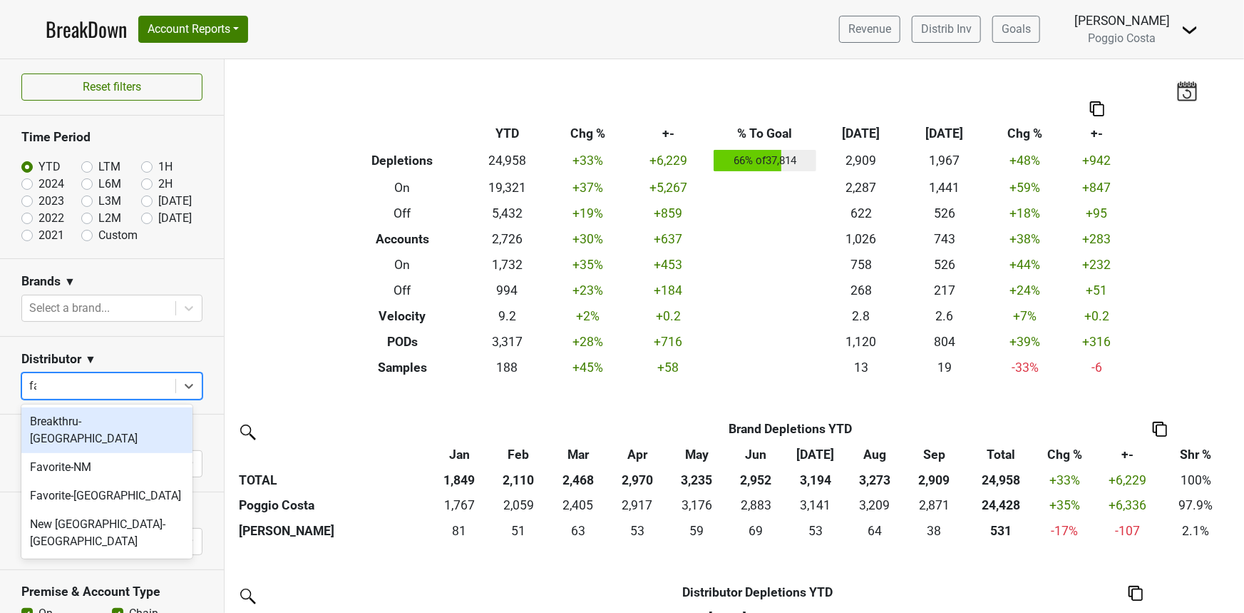
type input "fav"
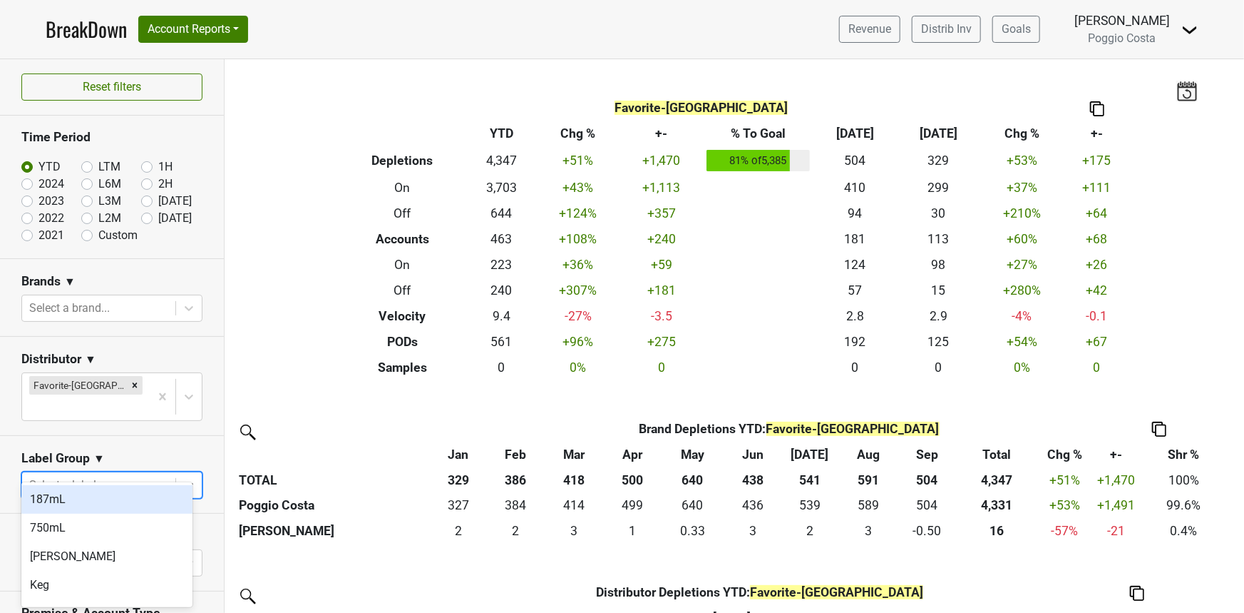
click at [107, 475] on div at bounding box center [98, 485] width 139 height 20
click at [96, 472] on div "Select a label group..." at bounding box center [98, 485] width 153 height 26
click at [73, 311] on div at bounding box center [98, 308] width 139 height 20
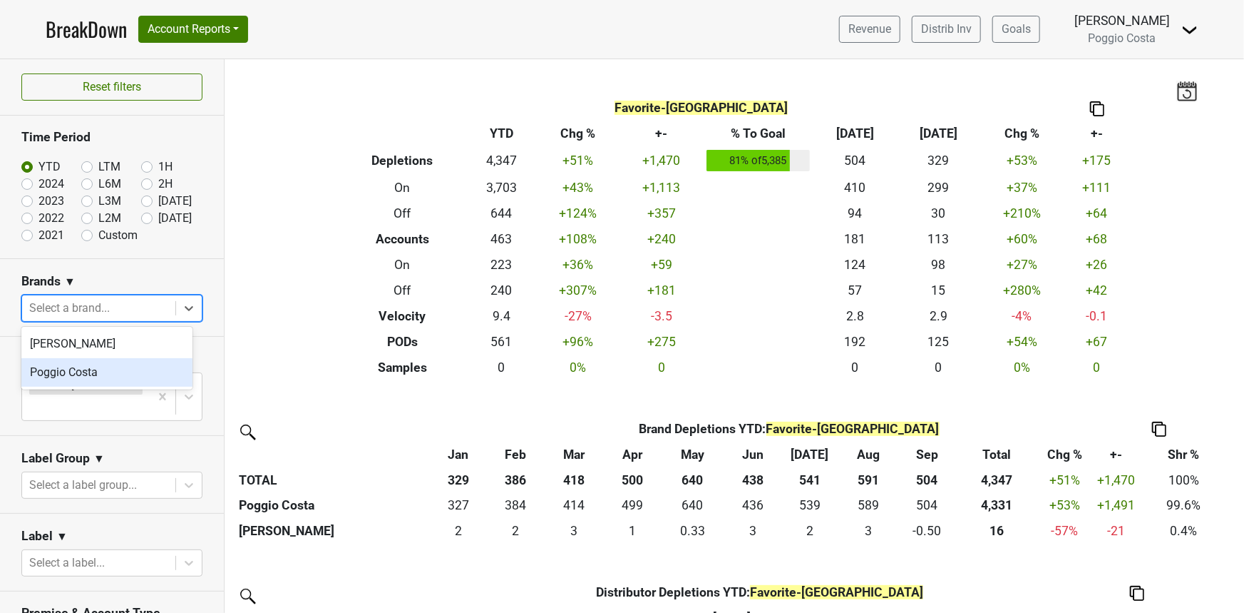
click at [77, 371] on div "Poggio Costa" at bounding box center [106, 372] width 171 height 29
